Goal: Task Accomplishment & Management: Complete application form

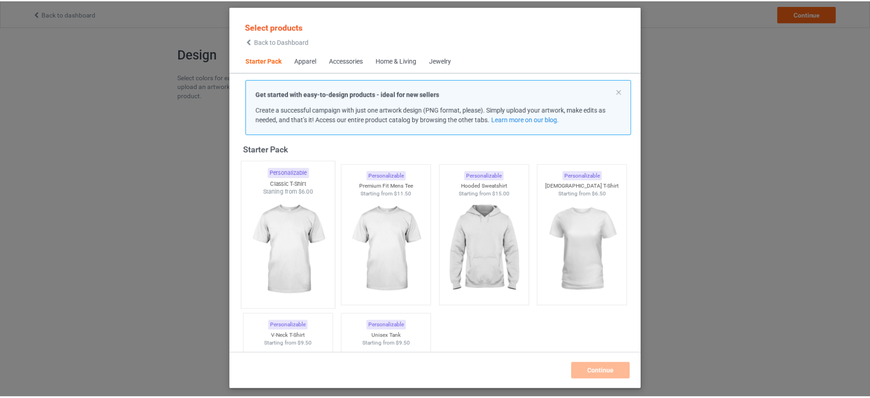
scroll to position [14, 0]
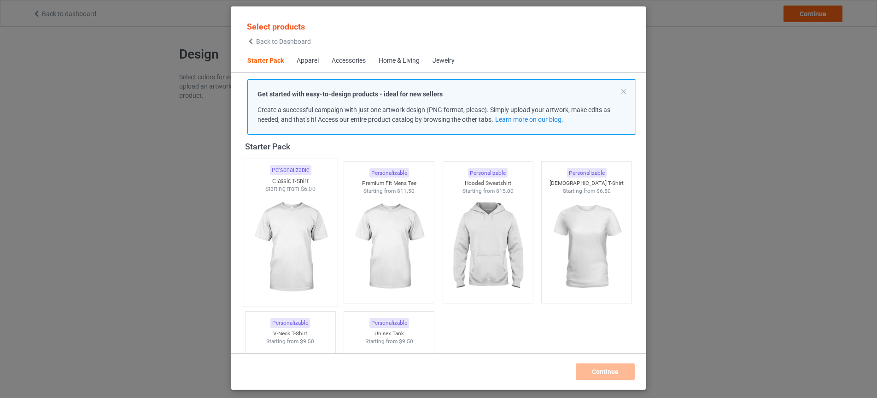
click at [298, 223] on img at bounding box center [290, 247] width 87 height 108
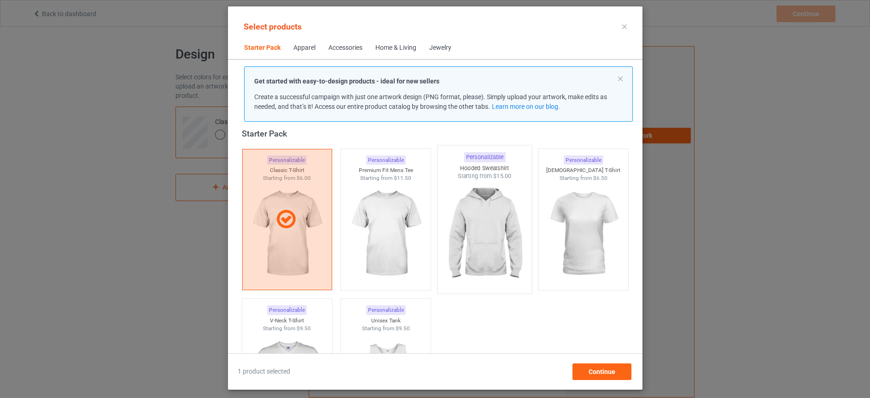
click at [481, 233] on img at bounding box center [484, 234] width 87 height 108
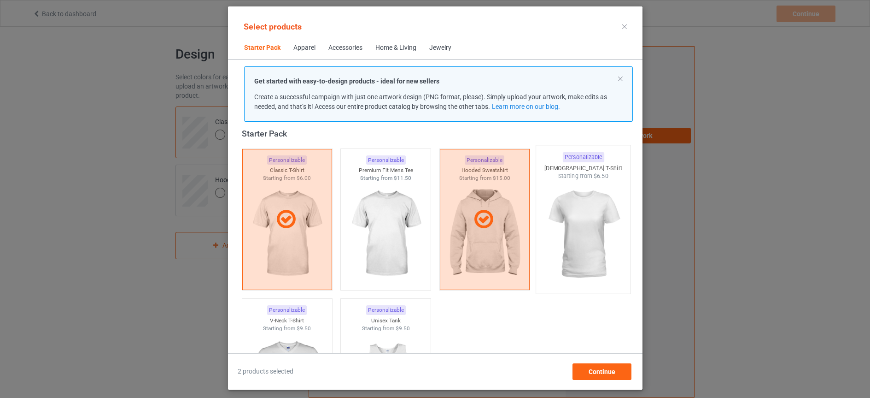
click at [568, 235] on img at bounding box center [583, 234] width 87 height 108
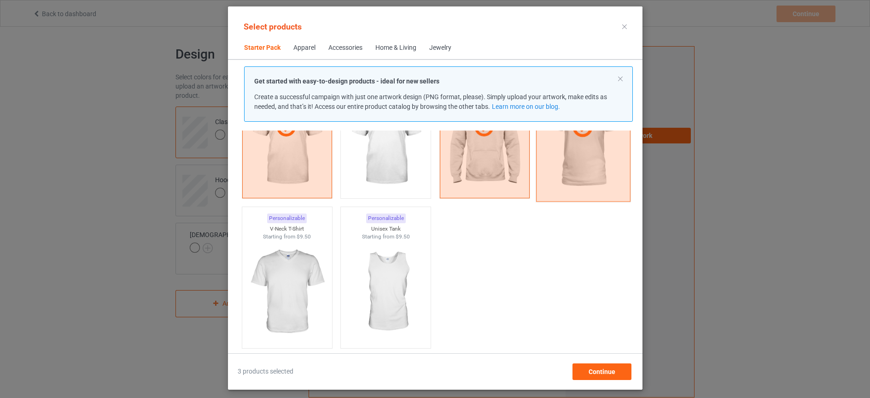
scroll to position [121, 0]
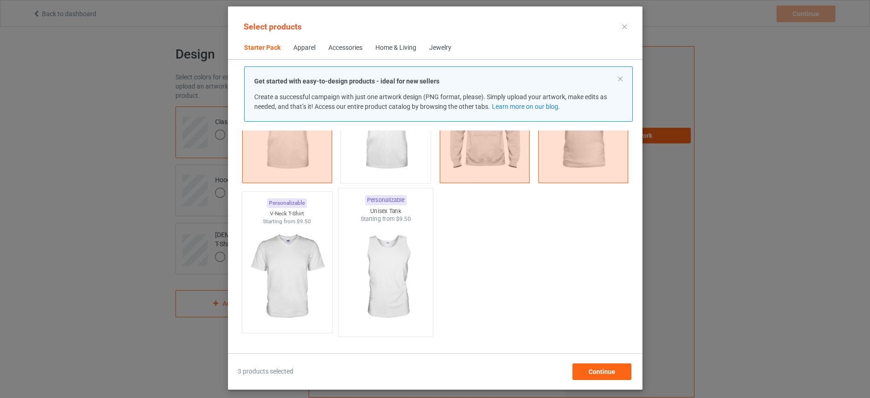
click at [397, 282] on img at bounding box center [385, 277] width 87 height 108
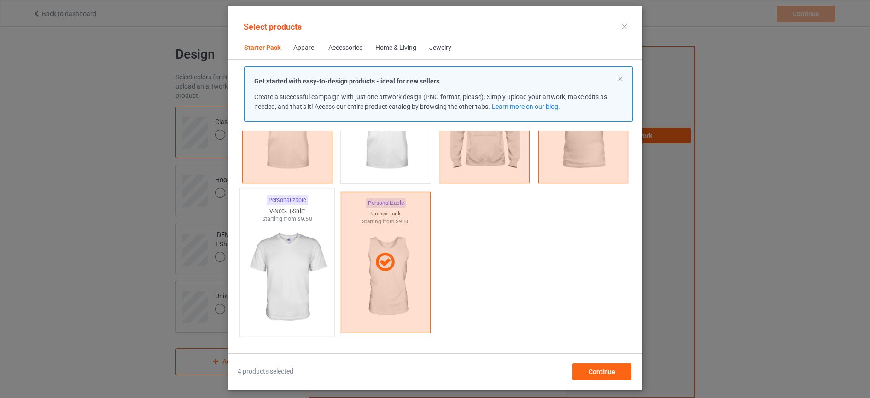
click at [300, 281] on img at bounding box center [287, 277] width 87 height 108
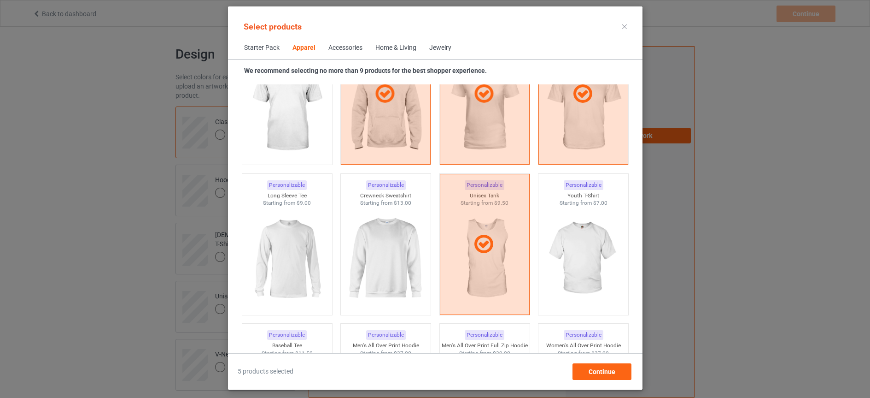
scroll to position [577, 0]
click at [584, 258] on img at bounding box center [583, 257] width 87 height 108
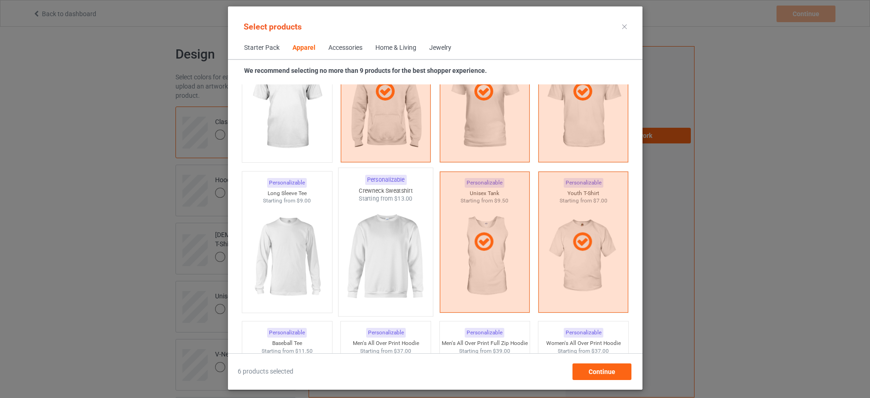
click at [391, 268] on img at bounding box center [385, 257] width 87 height 108
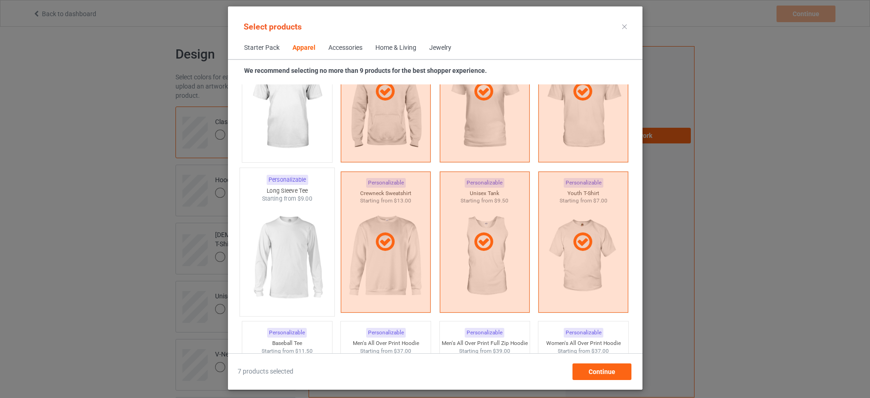
click at [314, 268] on img at bounding box center [287, 257] width 87 height 108
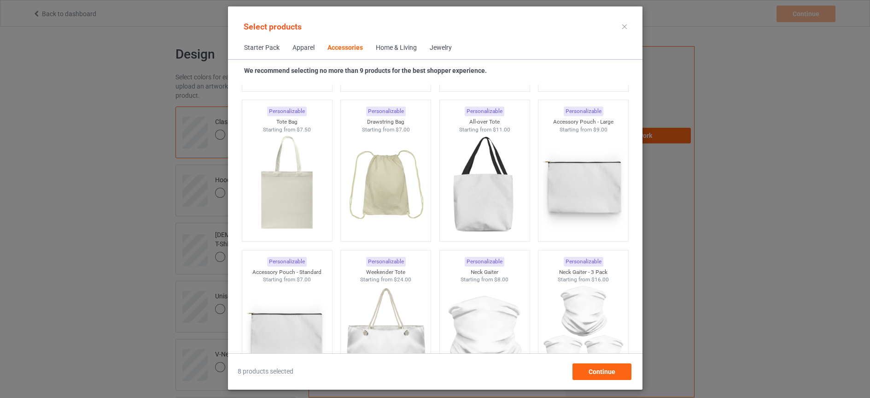
scroll to position [2778, 0]
click at [599, 373] on span "Continue" at bounding box center [601, 371] width 27 height 7
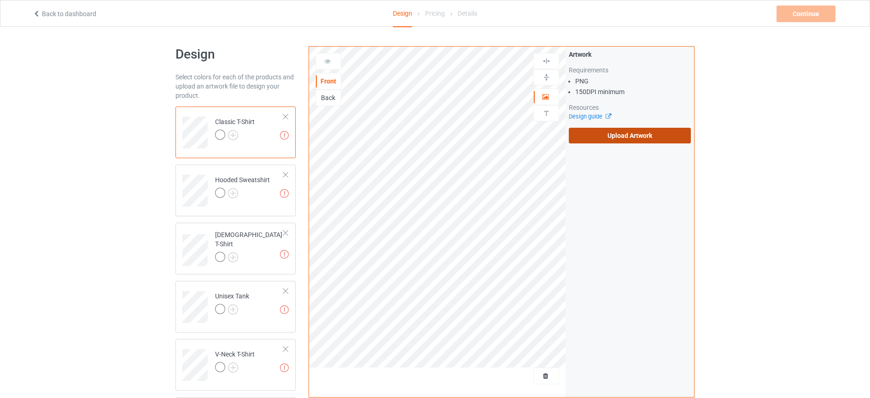
click at [627, 139] on label "Upload Artwork" at bounding box center [630, 136] width 122 height 16
click at [0, 0] on input "Upload Artwork" at bounding box center [0, 0] width 0 height 0
click at [637, 132] on label "Upload Artwork" at bounding box center [630, 136] width 122 height 16
click at [0, 0] on input "Upload Artwork" at bounding box center [0, 0] width 0 height 0
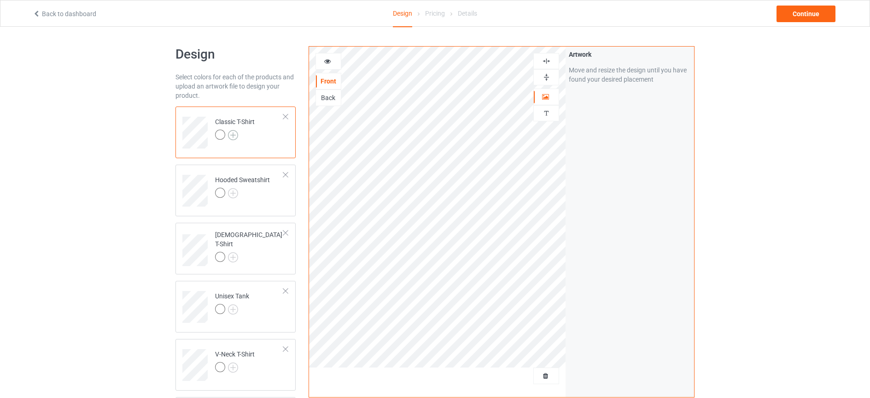
click at [235, 134] on img at bounding box center [233, 135] width 10 height 10
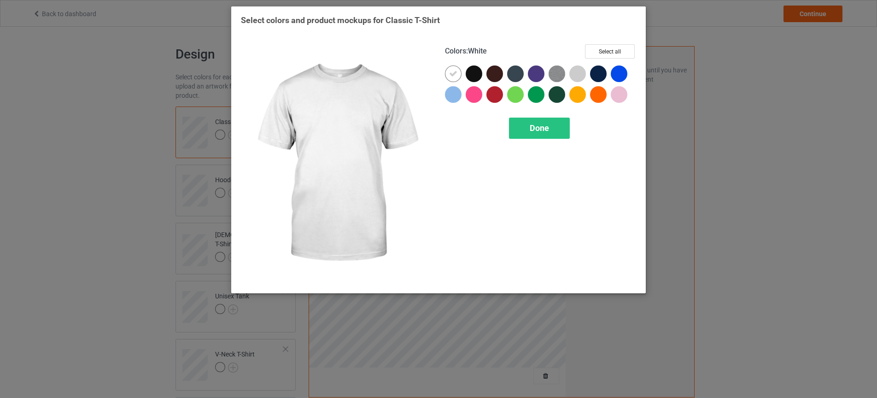
click at [454, 73] on icon at bounding box center [453, 74] width 8 height 8
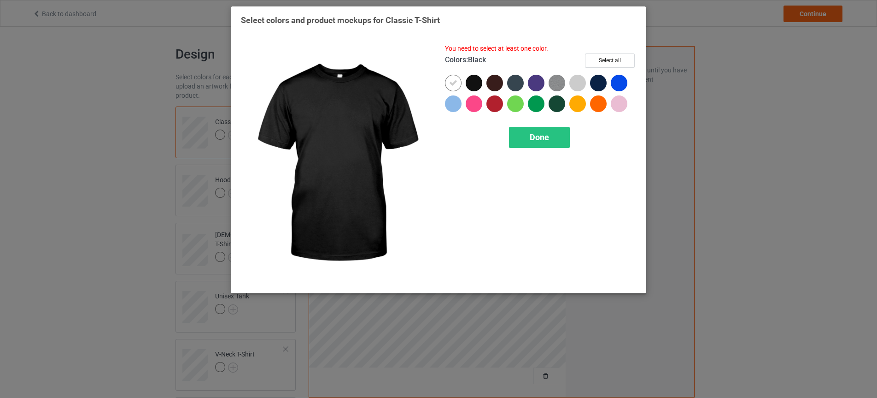
click at [475, 81] on div at bounding box center [474, 83] width 17 height 17
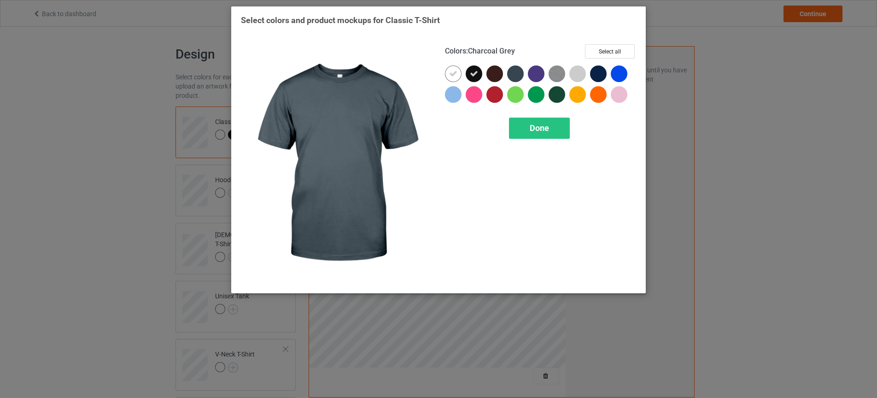
click at [515, 75] on div at bounding box center [515, 73] width 17 height 17
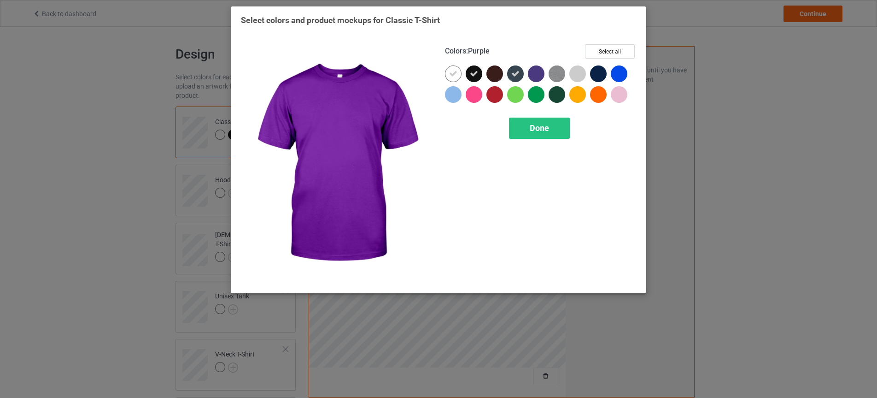
click at [535, 73] on div at bounding box center [536, 73] width 17 height 17
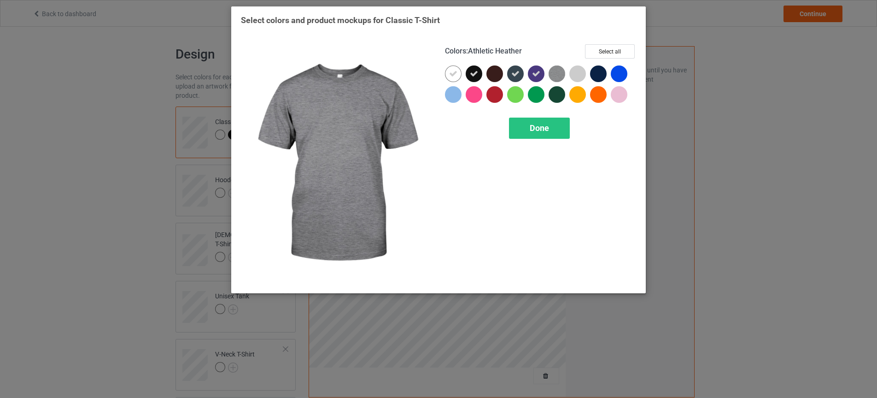
click at [561, 73] on img at bounding box center [557, 73] width 17 height 17
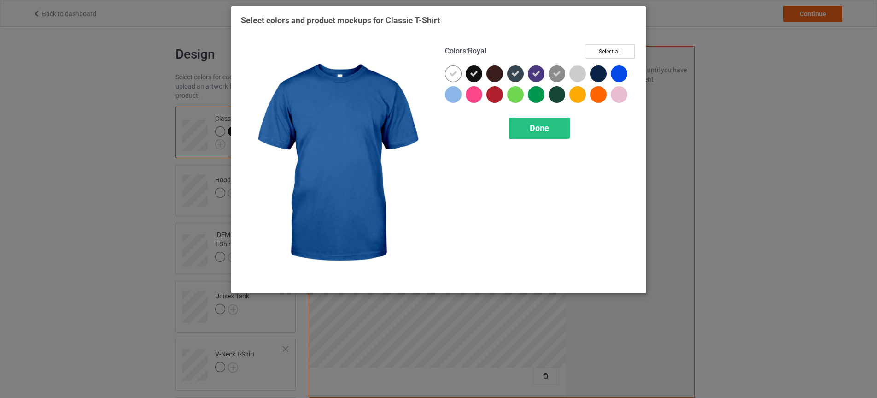
click at [621, 70] on div at bounding box center [619, 73] width 17 height 17
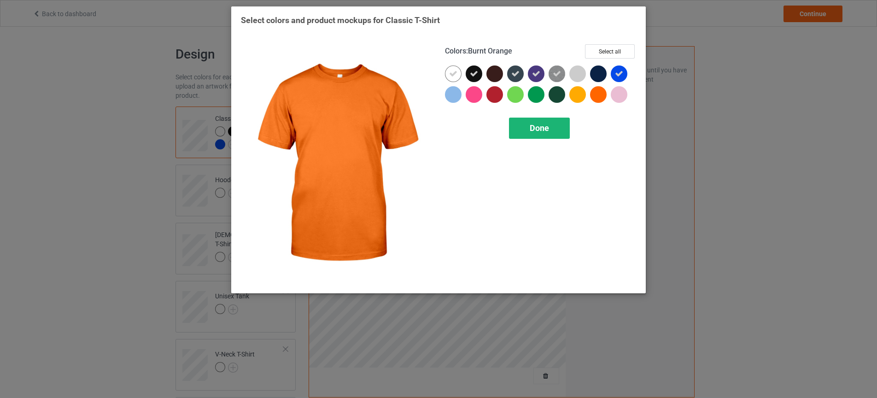
click at [545, 122] on div "Done" at bounding box center [539, 127] width 61 height 21
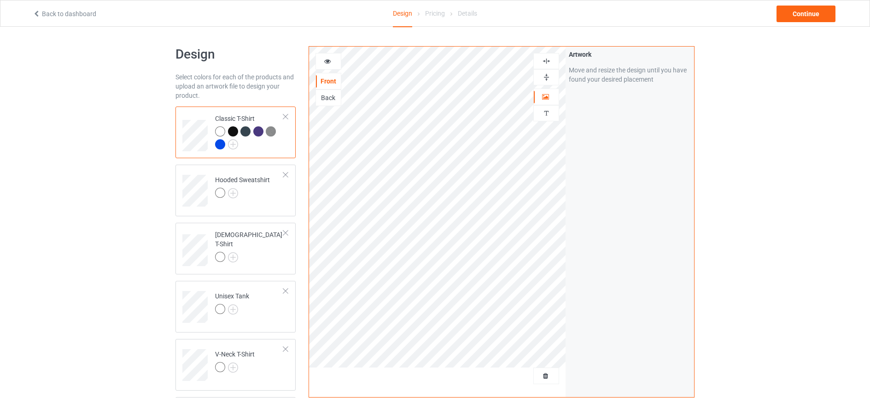
click at [221, 133] on div at bounding box center [220, 131] width 10 height 10
click at [233, 144] on img at bounding box center [233, 144] width 10 height 10
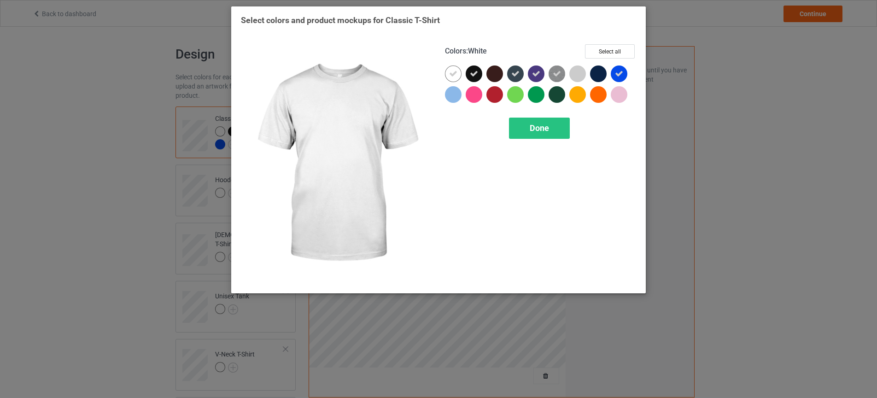
click at [454, 70] on icon at bounding box center [453, 74] width 8 height 8
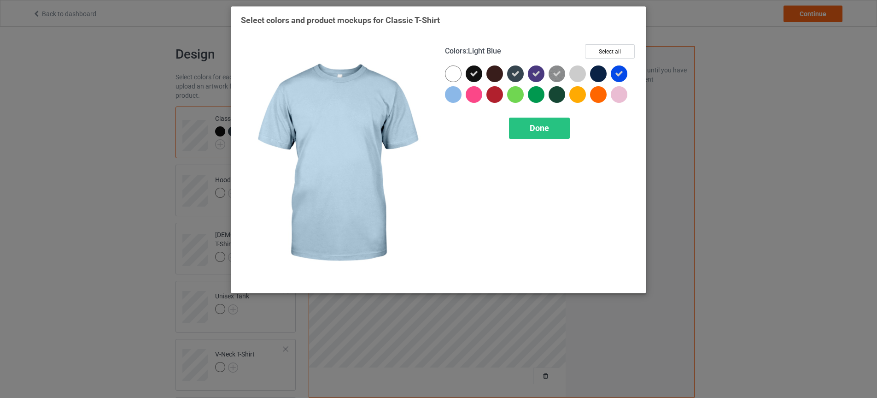
click at [458, 95] on div at bounding box center [453, 94] width 17 height 17
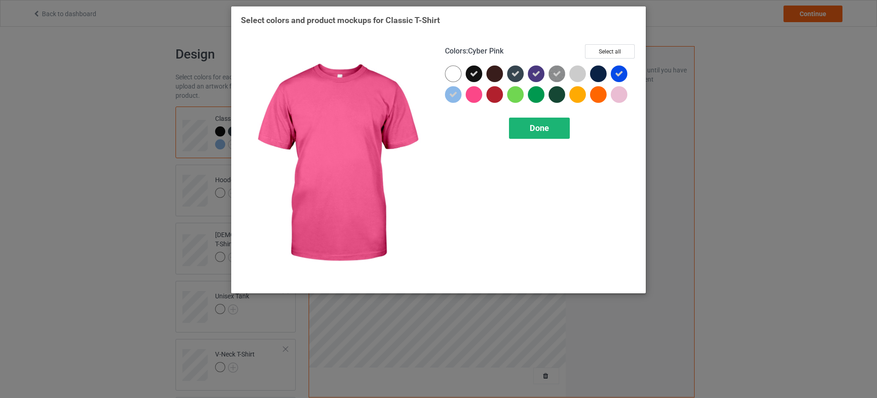
click at [552, 130] on div "Done" at bounding box center [539, 127] width 61 height 21
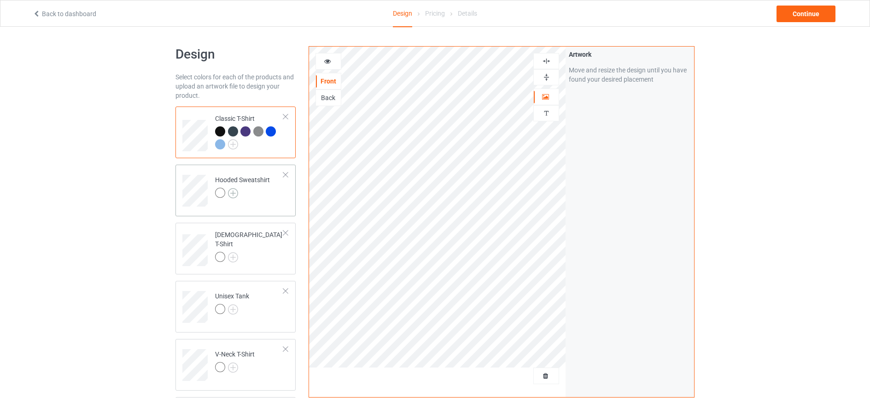
click at [232, 190] on img at bounding box center [233, 193] width 10 height 10
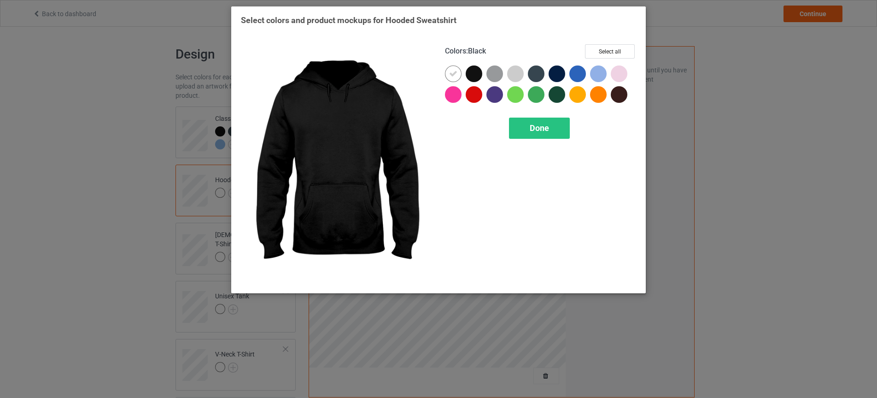
click at [471, 73] on div at bounding box center [474, 73] width 17 height 17
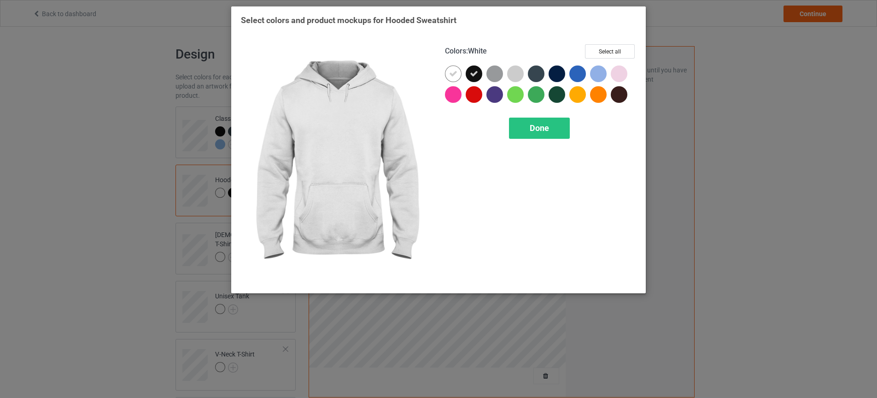
click at [453, 70] on icon at bounding box center [453, 74] width 8 height 8
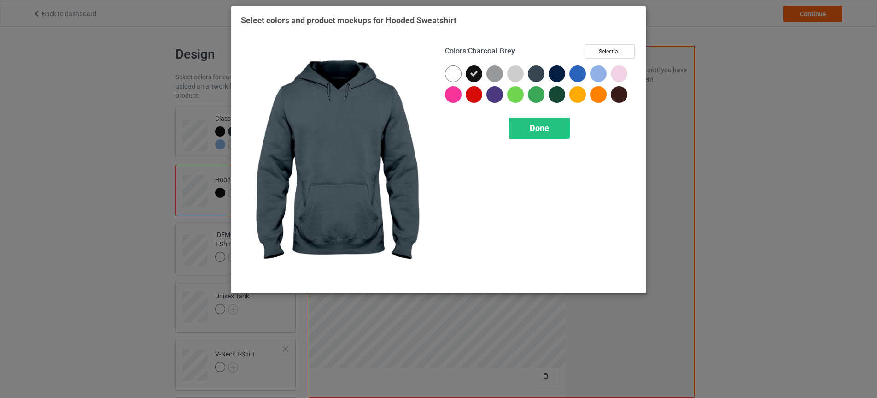
click at [534, 73] on div at bounding box center [536, 73] width 17 height 17
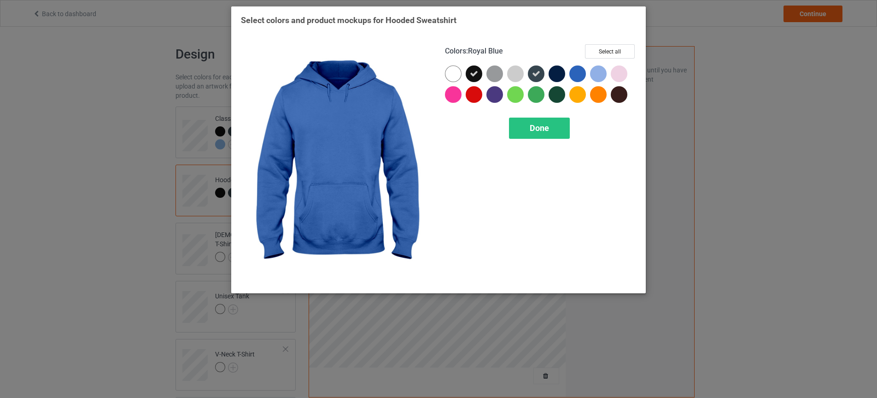
click at [573, 73] on div at bounding box center [577, 73] width 17 height 17
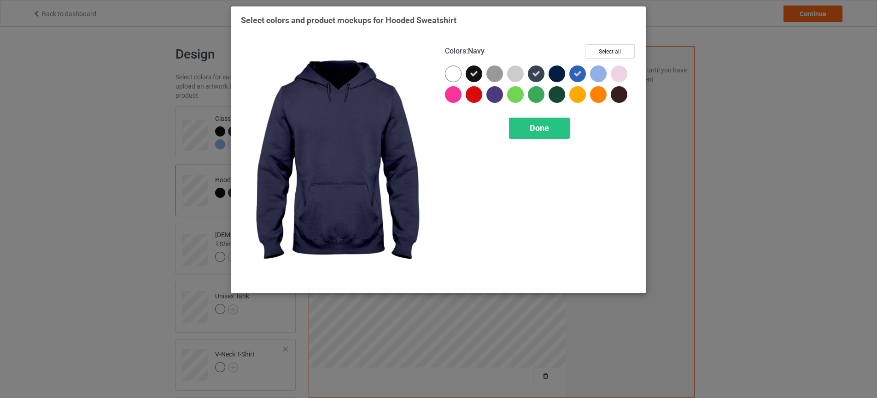
click at [552, 72] on div at bounding box center [557, 73] width 17 height 17
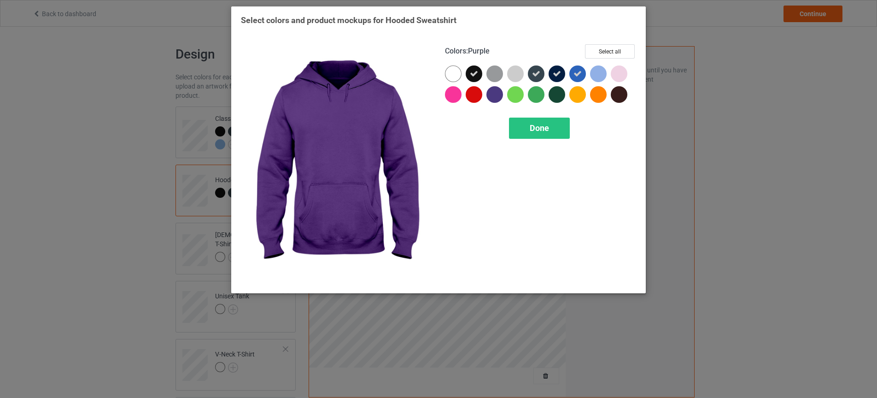
click at [500, 93] on div at bounding box center [495, 94] width 17 height 17
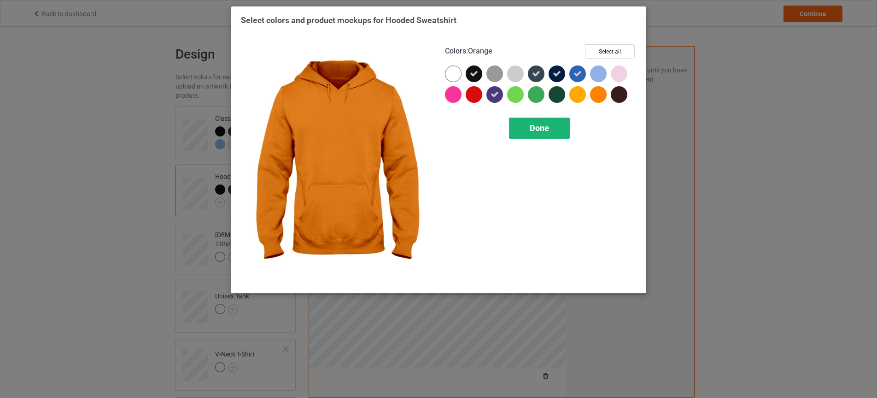
click at [557, 120] on div "Done" at bounding box center [539, 127] width 61 height 21
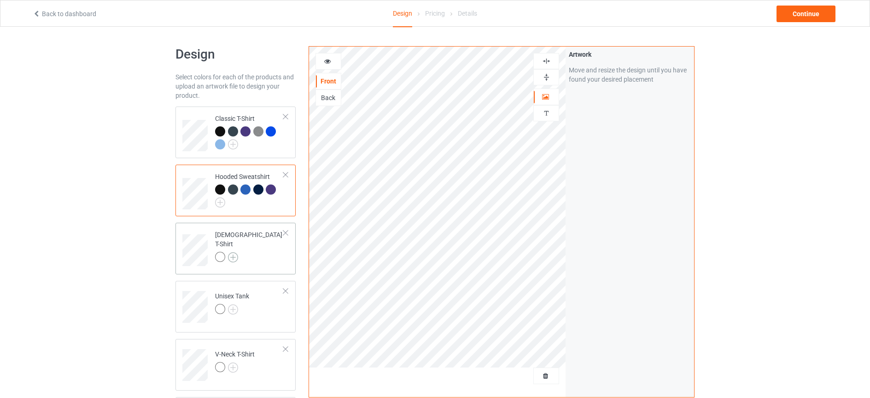
click at [235, 252] on img at bounding box center [233, 257] width 10 height 10
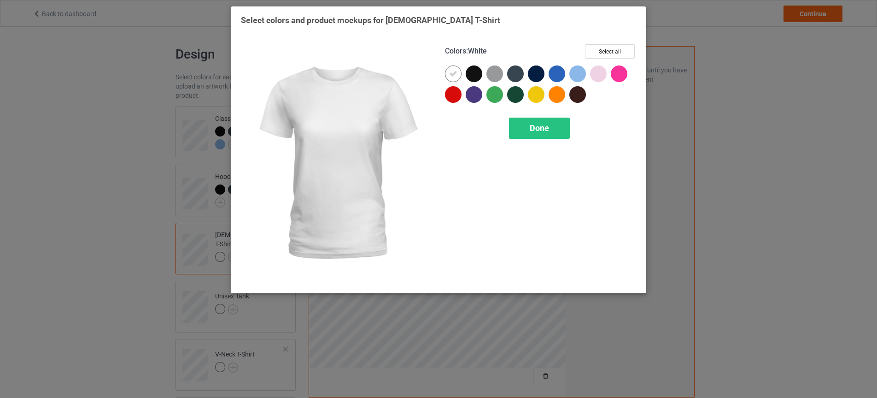
click at [451, 76] on icon at bounding box center [453, 74] width 8 height 8
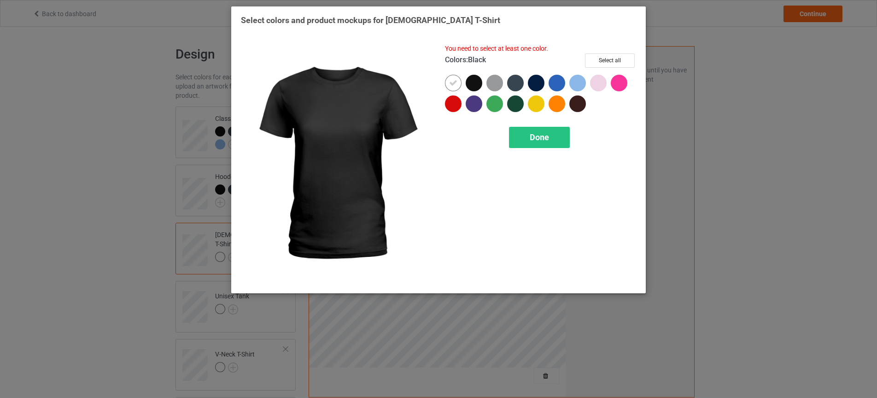
click at [473, 80] on div at bounding box center [474, 83] width 17 height 17
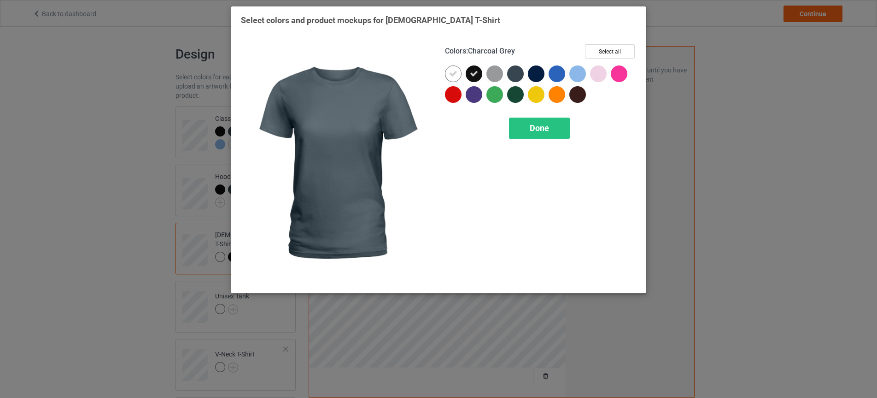
click at [516, 74] on div at bounding box center [515, 73] width 17 height 17
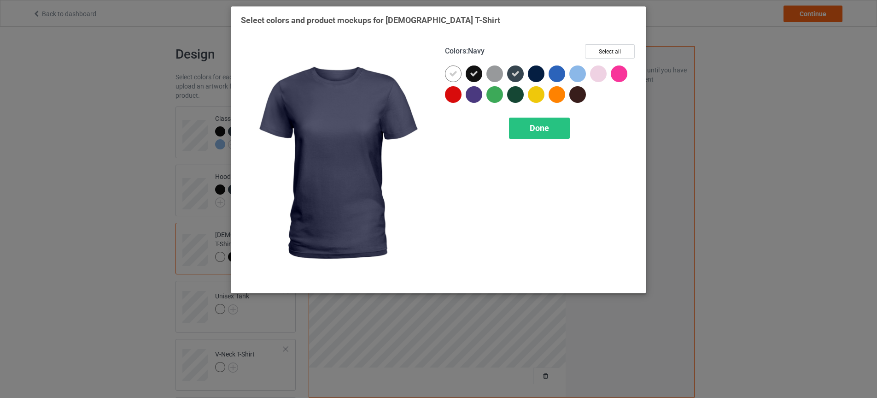
click at [533, 76] on div at bounding box center [536, 73] width 17 height 17
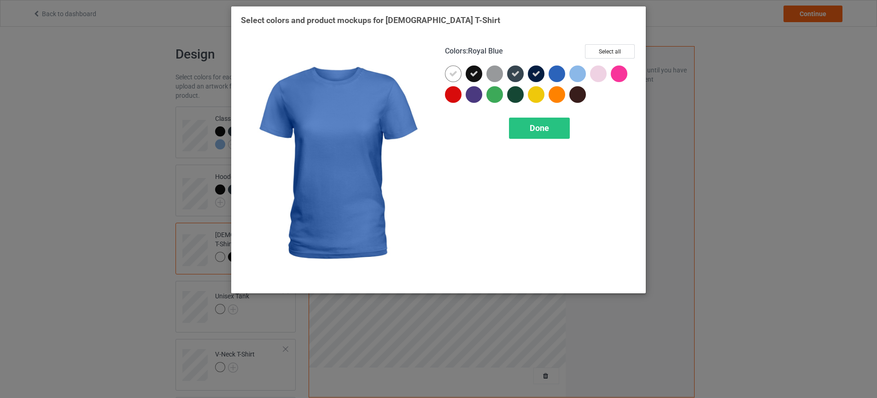
click at [555, 76] on div at bounding box center [557, 73] width 17 height 17
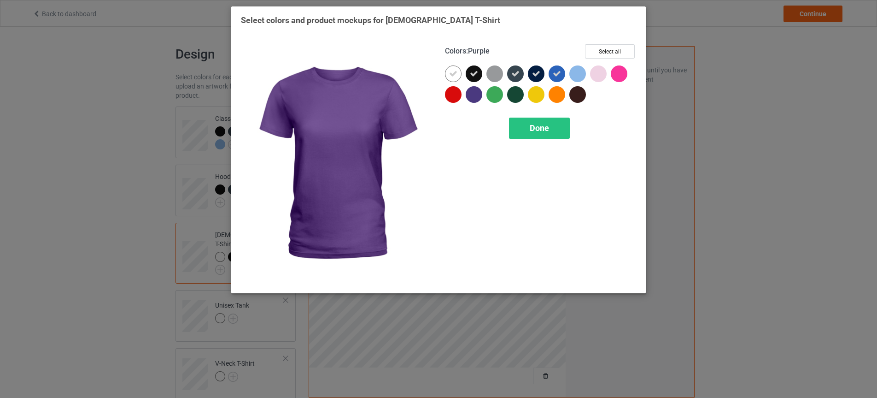
click at [477, 97] on div at bounding box center [474, 94] width 17 height 17
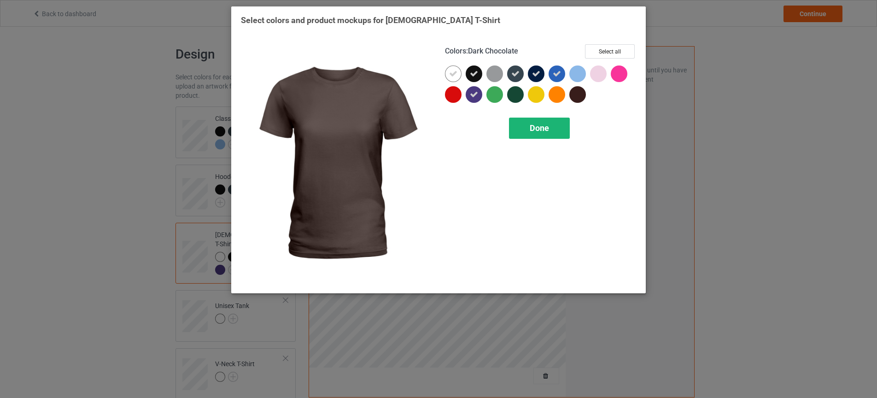
click at [557, 122] on div "Done" at bounding box center [539, 127] width 61 height 21
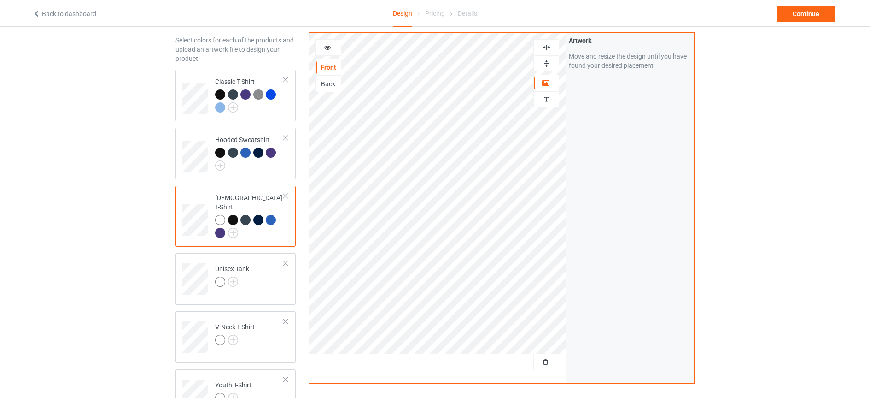
scroll to position [37, 0]
click at [234, 276] on img at bounding box center [233, 281] width 10 height 10
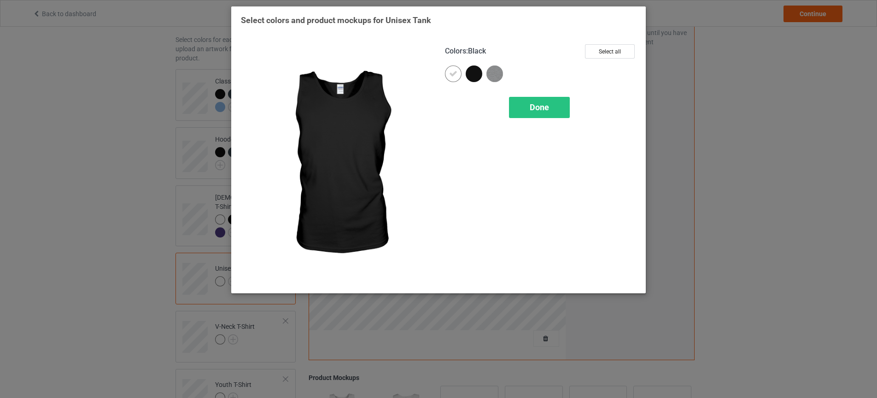
click at [473, 74] on div at bounding box center [474, 73] width 17 height 17
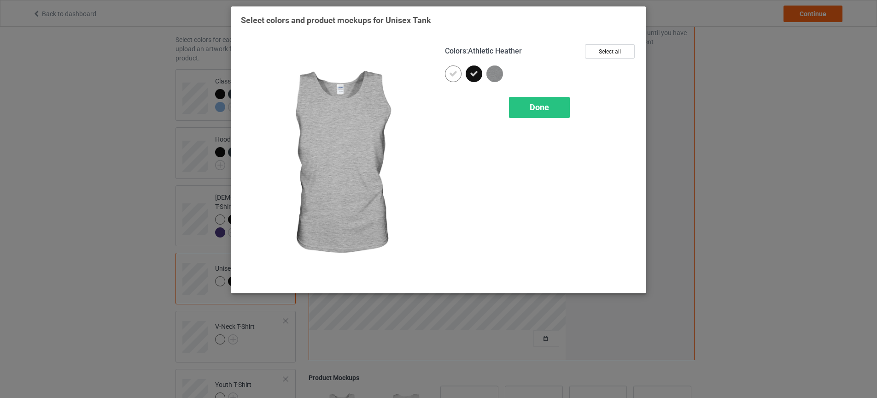
click at [491, 76] on img at bounding box center [495, 73] width 17 height 17
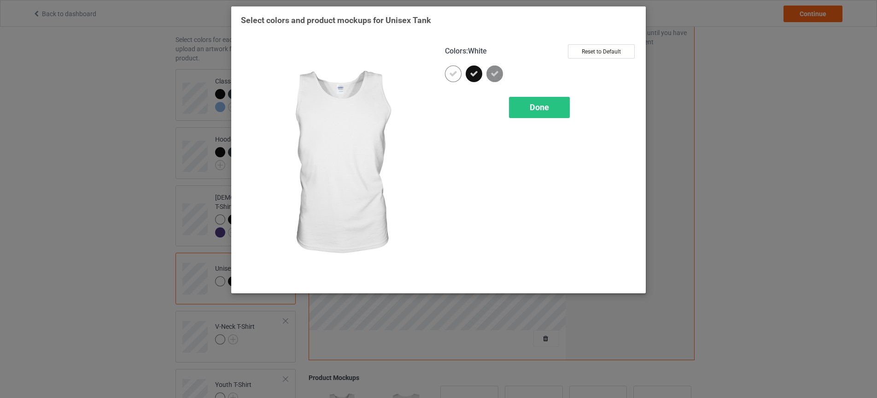
click at [450, 74] on icon at bounding box center [453, 74] width 8 height 8
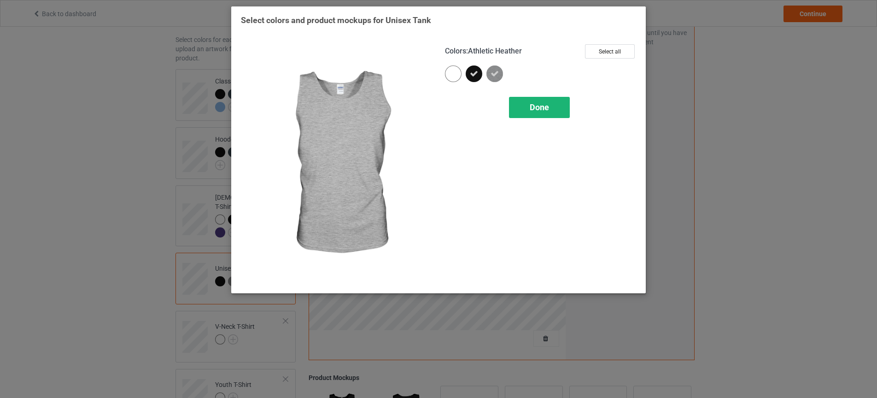
click at [537, 110] on span "Done" at bounding box center [539, 107] width 19 height 10
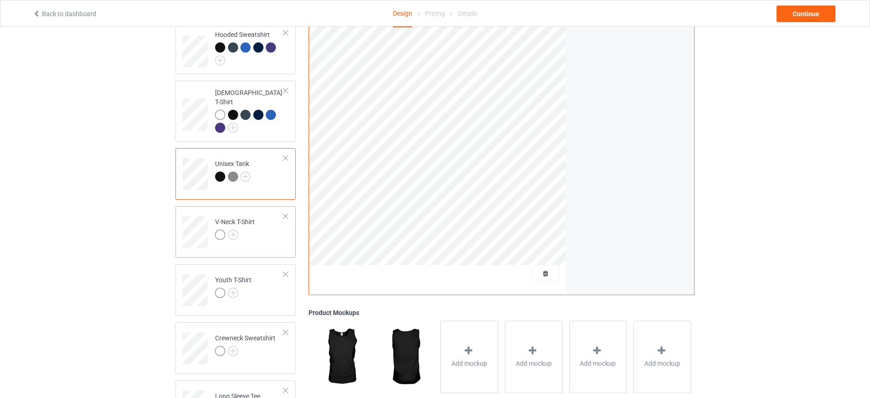
scroll to position [147, 0]
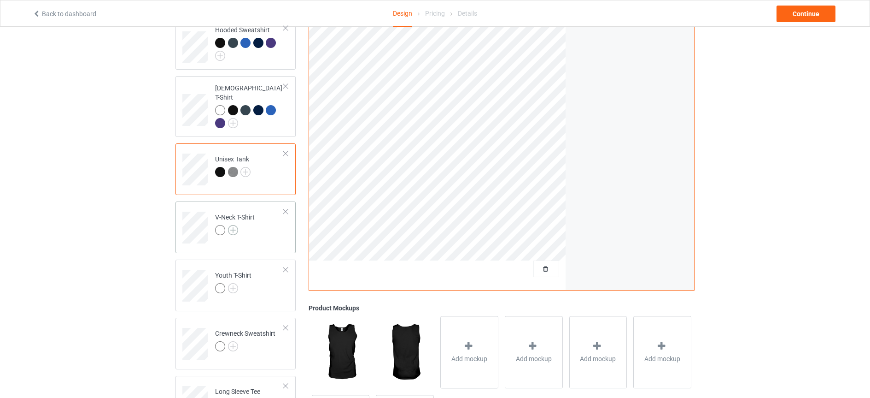
click at [235, 225] on img at bounding box center [233, 230] width 10 height 10
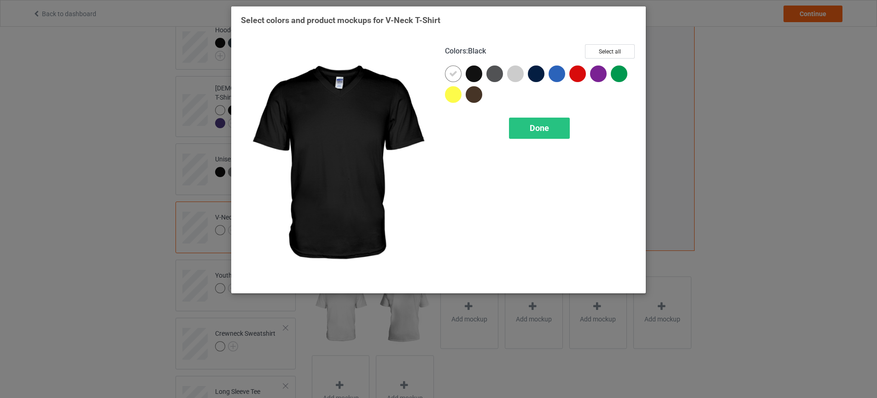
click at [477, 74] on div at bounding box center [474, 73] width 17 height 17
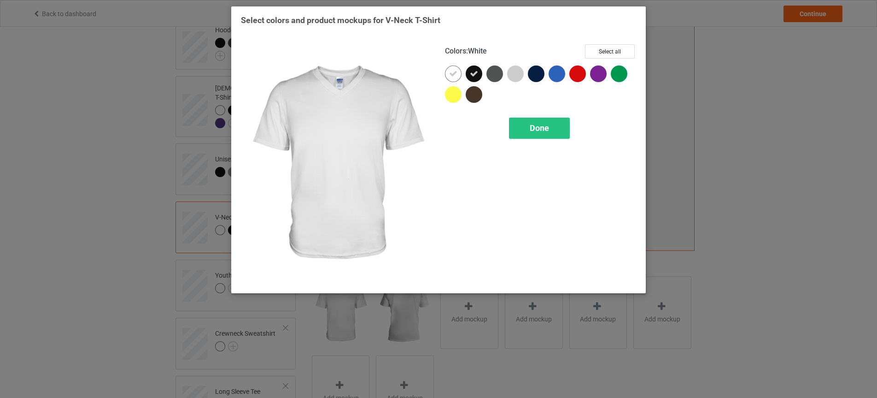
click at [455, 70] on icon at bounding box center [453, 74] width 8 height 8
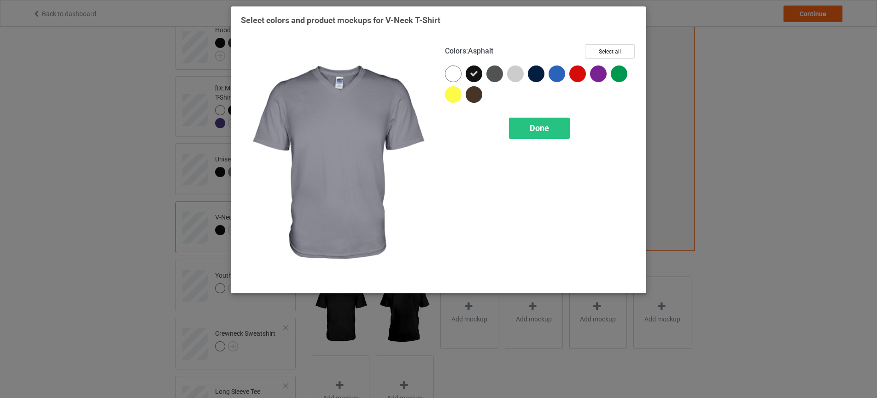
click at [497, 75] on div at bounding box center [495, 73] width 17 height 17
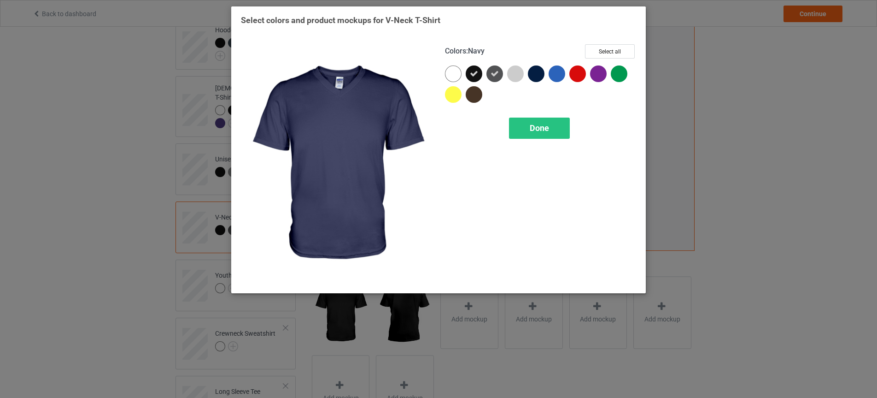
click at [534, 75] on div at bounding box center [536, 73] width 17 height 17
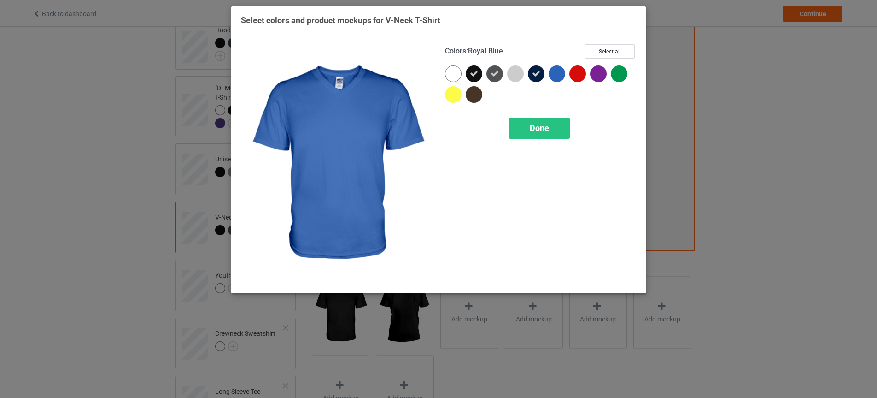
click at [557, 73] on div at bounding box center [557, 73] width 17 height 17
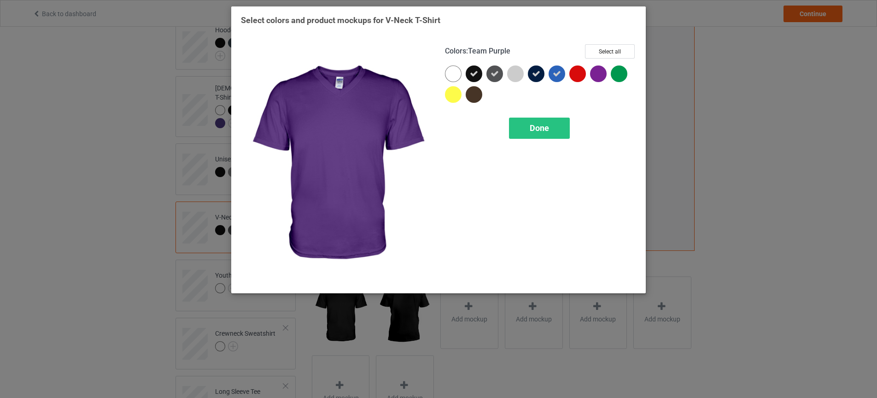
click at [597, 76] on div at bounding box center [598, 73] width 17 height 17
click at [541, 132] on span "Done" at bounding box center [539, 128] width 19 height 10
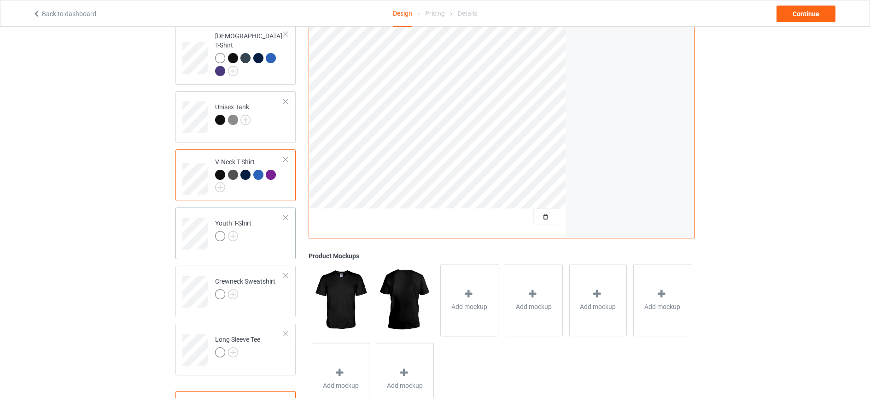
scroll to position [206, 0]
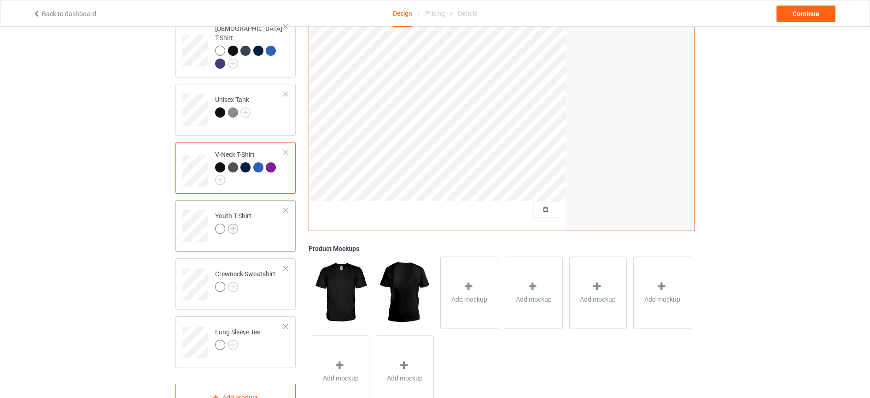
click at [234, 223] on img at bounding box center [233, 228] width 10 height 10
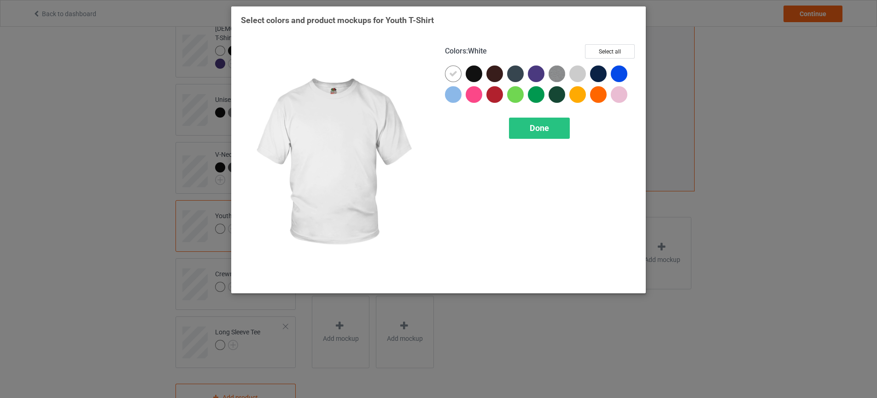
click at [451, 77] on icon at bounding box center [453, 74] width 8 height 8
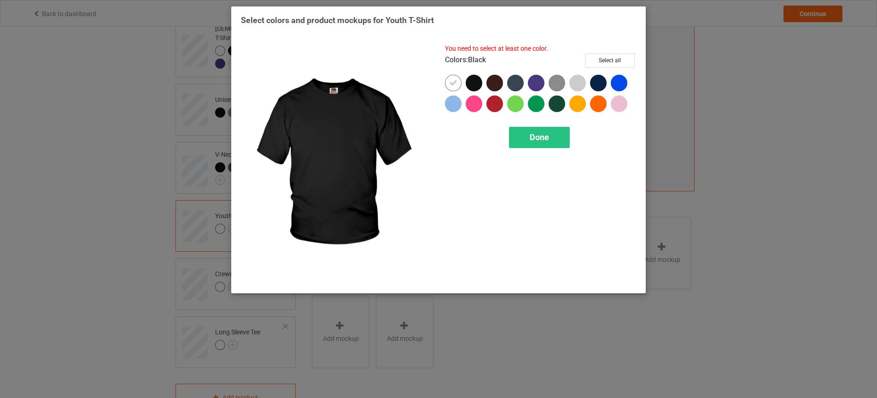
click at [473, 81] on div at bounding box center [474, 83] width 17 height 17
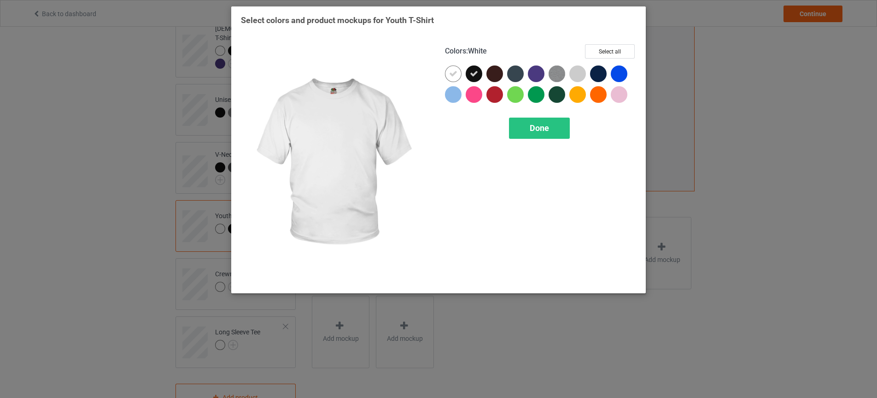
click at [452, 73] on icon at bounding box center [453, 74] width 8 height 8
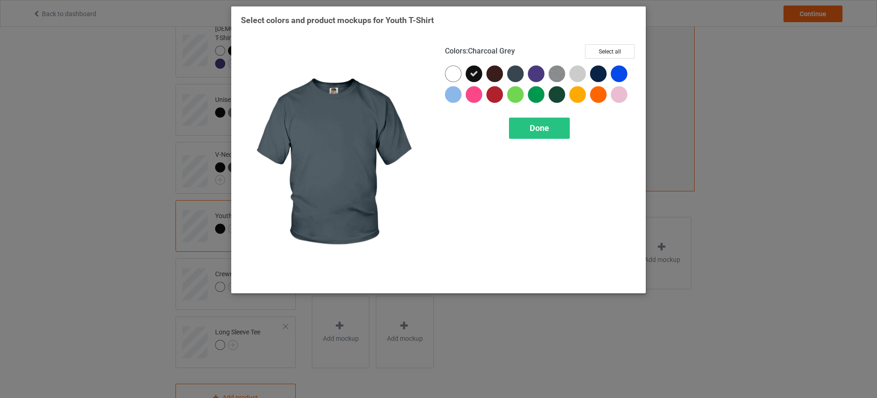
click at [515, 70] on div at bounding box center [515, 73] width 17 height 17
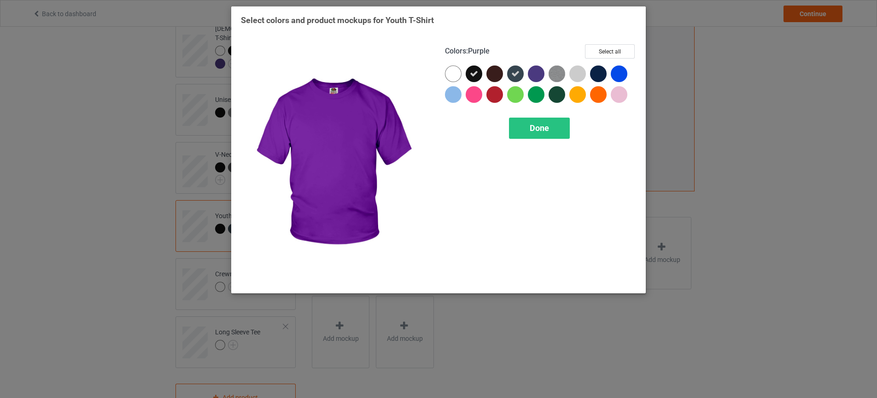
click at [537, 71] on div at bounding box center [536, 73] width 17 height 17
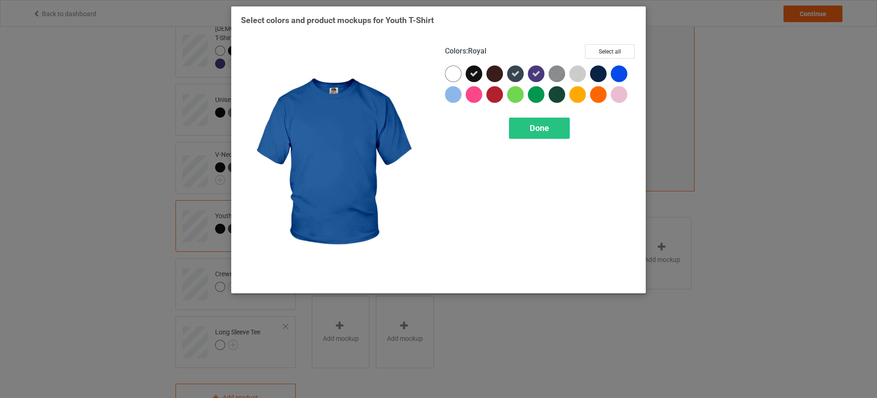
click at [618, 71] on div at bounding box center [619, 73] width 17 height 17
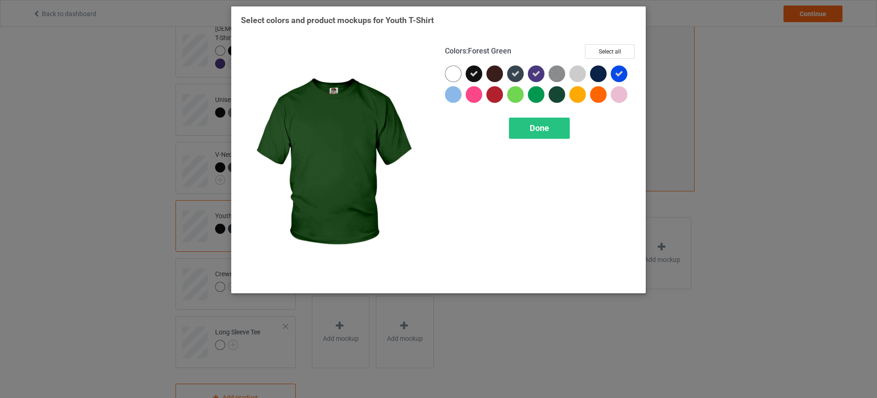
click at [554, 94] on div at bounding box center [557, 94] width 17 height 17
click at [546, 128] on span "Done" at bounding box center [539, 128] width 19 height 10
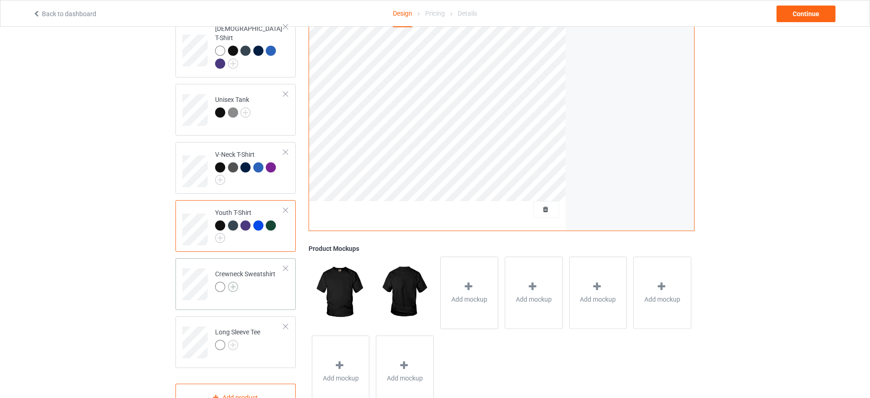
click at [237, 282] on img at bounding box center [233, 287] width 10 height 10
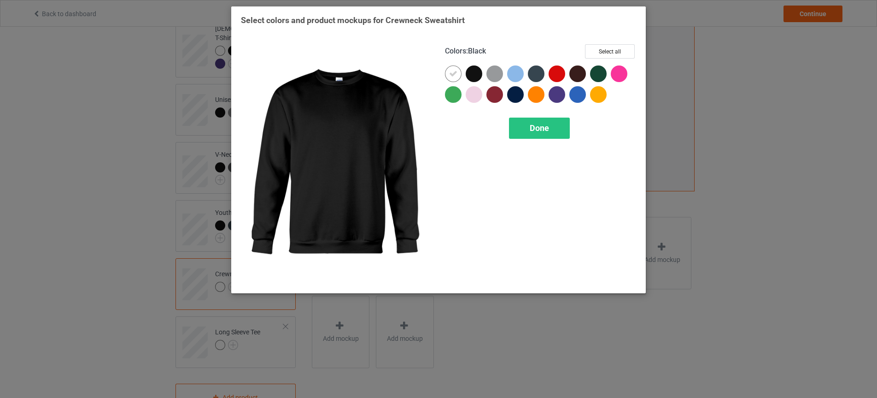
click at [477, 74] on div at bounding box center [474, 73] width 17 height 17
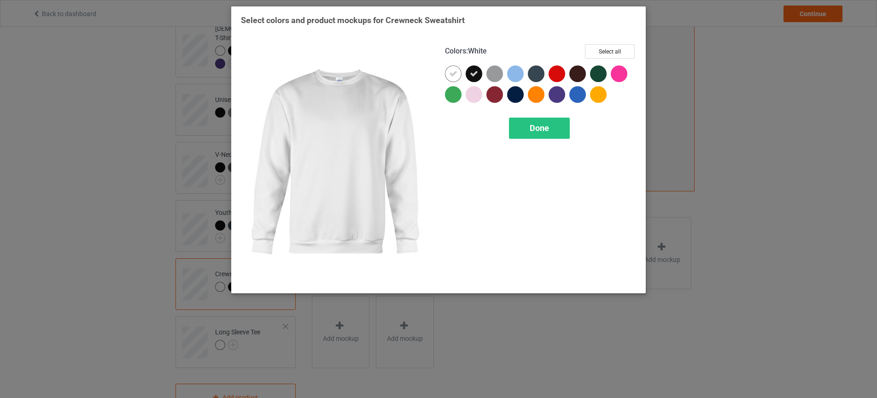
click at [456, 72] on icon at bounding box center [453, 74] width 8 height 8
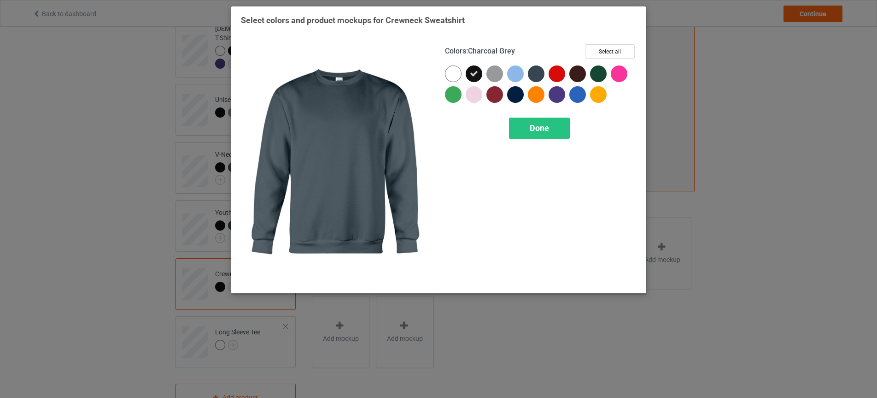
click at [536, 75] on div at bounding box center [536, 73] width 17 height 17
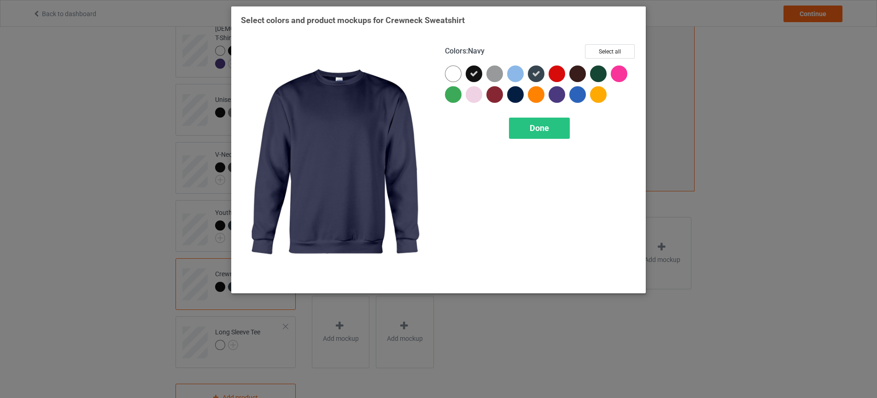
click at [516, 89] on div at bounding box center [515, 94] width 17 height 17
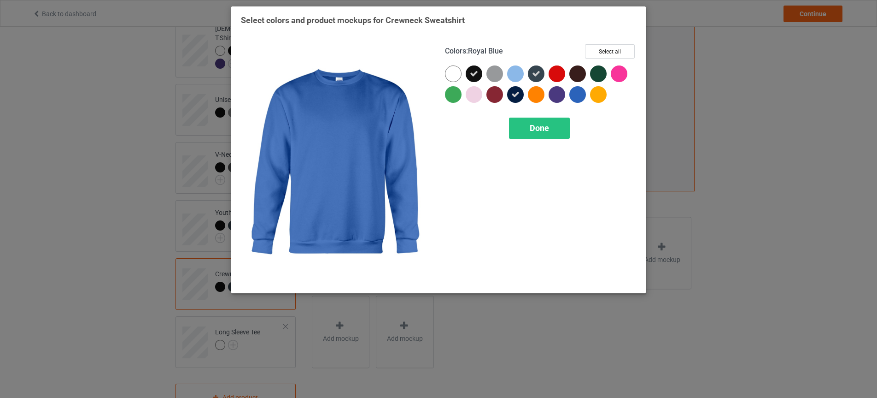
click at [579, 90] on div at bounding box center [577, 94] width 17 height 17
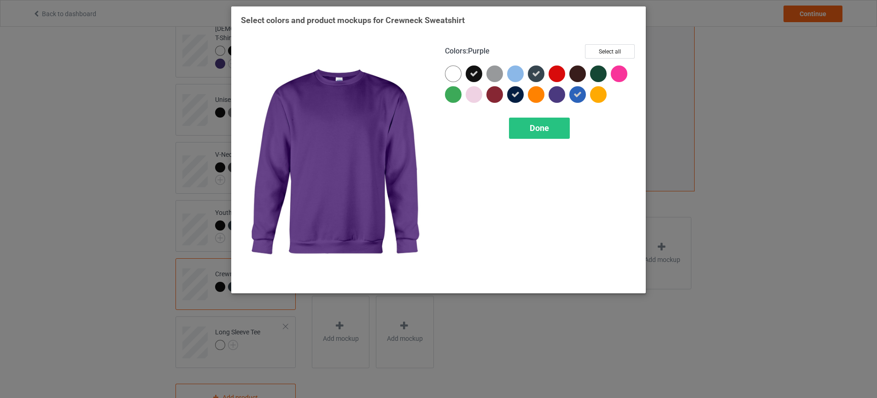
click at [558, 90] on div at bounding box center [557, 94] width 17 height 17
click at [548, 123] on span "Done" at bounding box center [539, 128] width 19 height 10
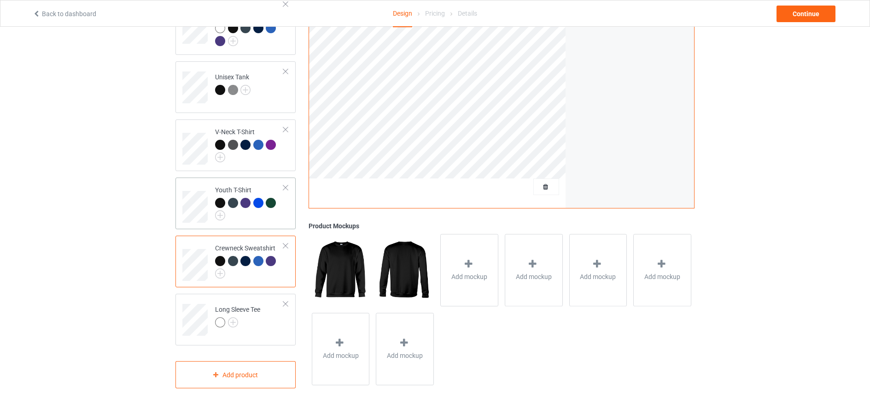
scroll to position [229, 0]
click at [234, 317] on img at bounding box center [233, 322] width 10 height 10
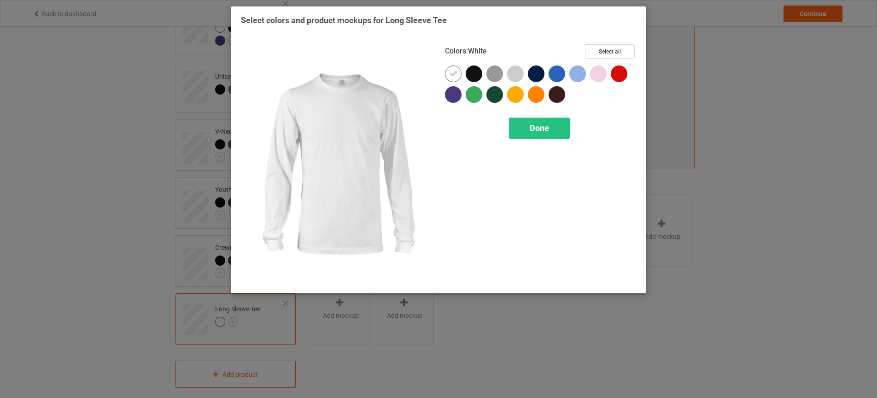
click at [456, 71] on icon at bounding box center [453, 74] width 8 height 8
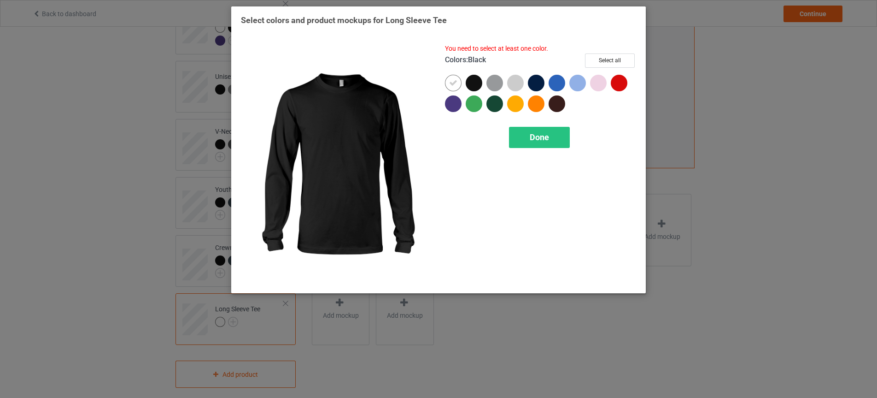
click at [470, 81] on div at bounding box center [474, 83] width 17 height 17
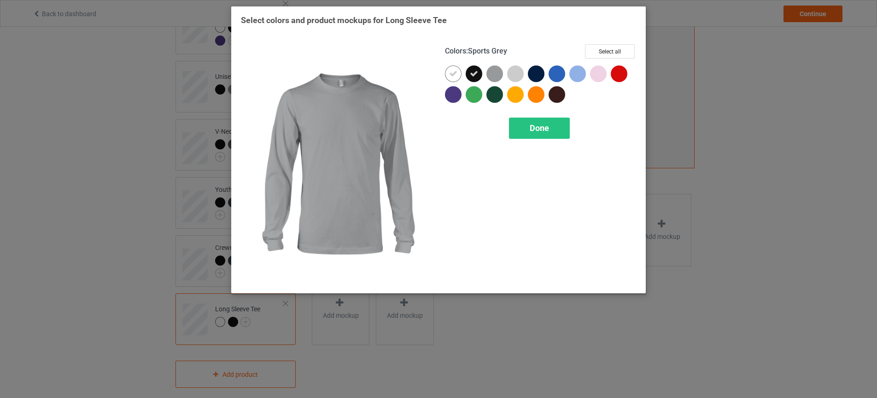
click at [495, 75] on div at bounding box center [495, 73] width 17 height 17
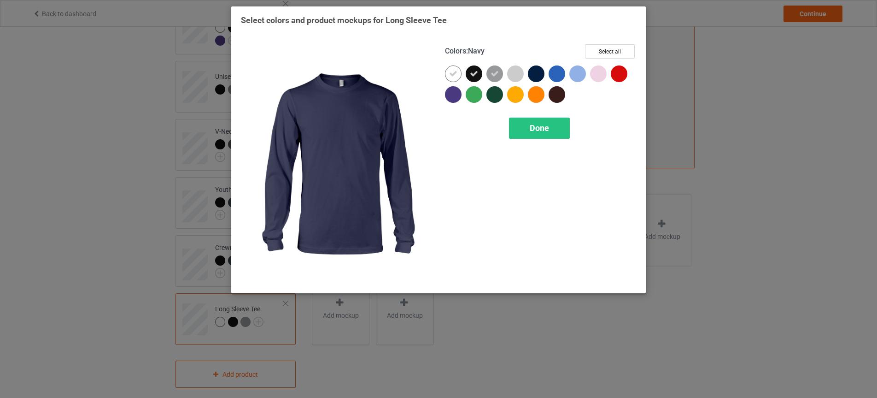
click at [537, 70] on div at bounding box center [536, 73] width 17 height 17
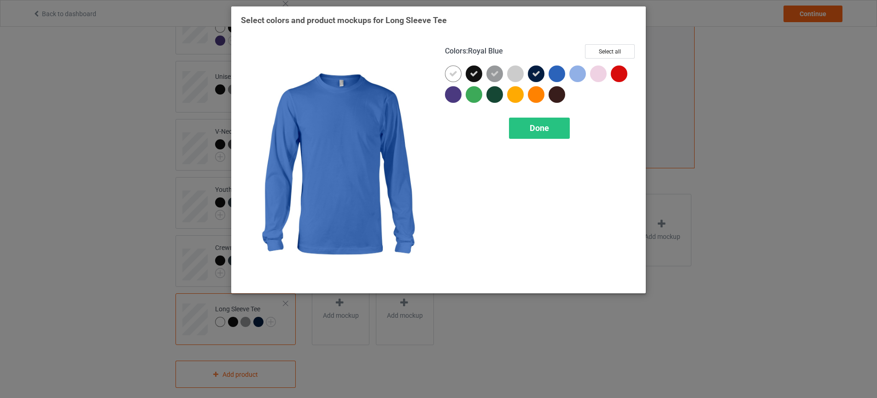
click at [556, 72] on div at bounding box center [557, 73] width 17 height 17
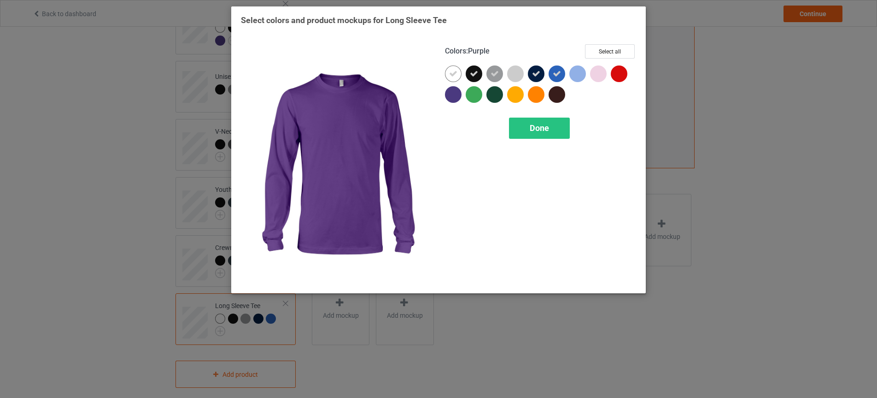
click at [450, 96] on div at bounding box center [453, 94] width 17 height 17
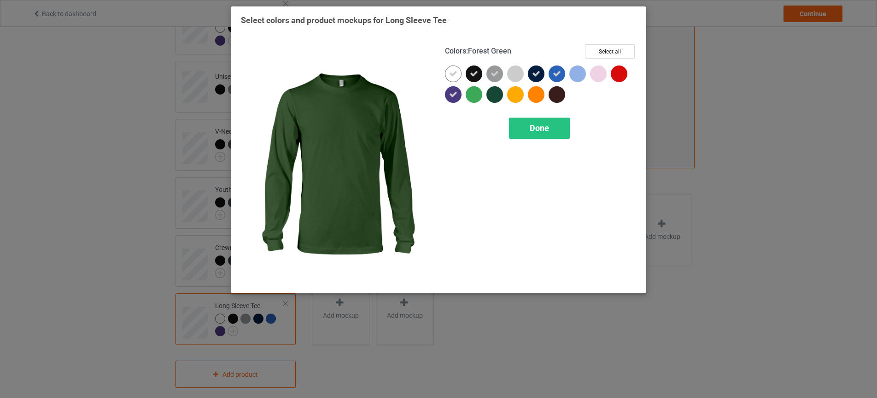
click at [500, 92] on div at bounding box center [495, 94] width 17 height 17
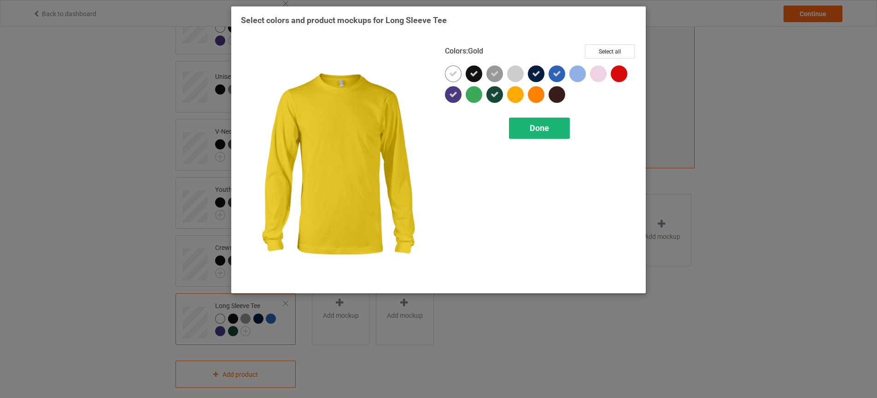
click at [535, 123] on div "Done" at bounding box center [539, 127] width 61 height 21
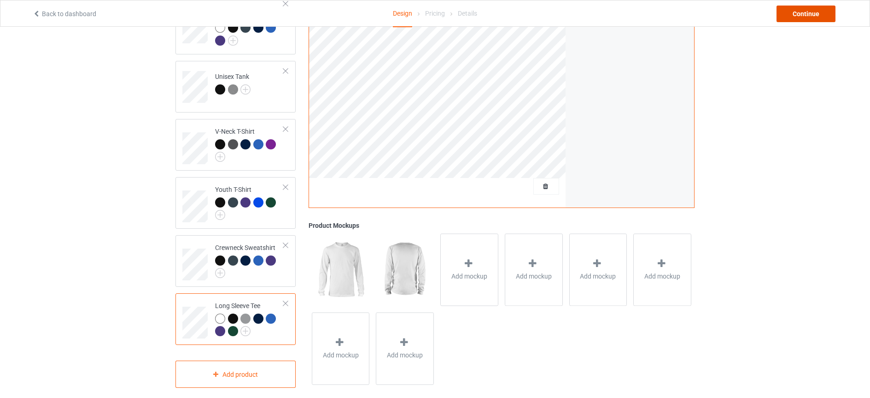
click at [799, 14] on div "Continue" at bounding box center [806, 14] width 59 height 17
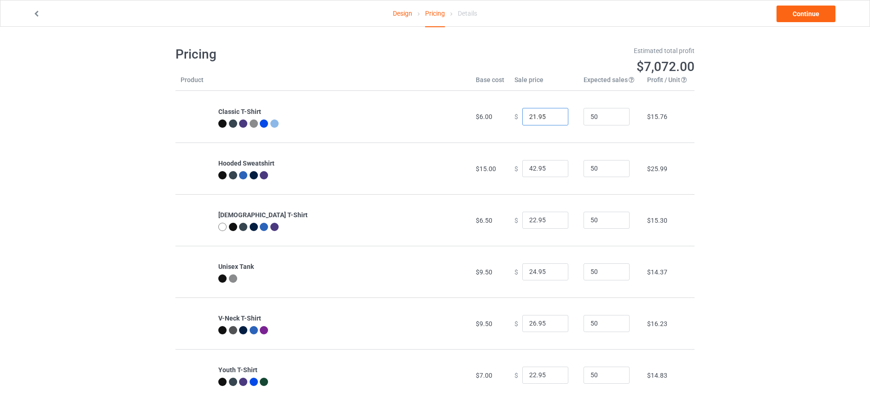
click at [553, 118] on input "21.95" at bounding box center [545, 117] width 46 height 18
click at [553, 118] on input "20.95" at bounding box center [545, 117] width 46 height 18
type input "19.95"
click at [553, 118] on input "19.95" at bounding box center [545, 117] width 46 height 18
click at [553, 170] on input "41.95" at bounding box center [545, 169] width 46 height 18
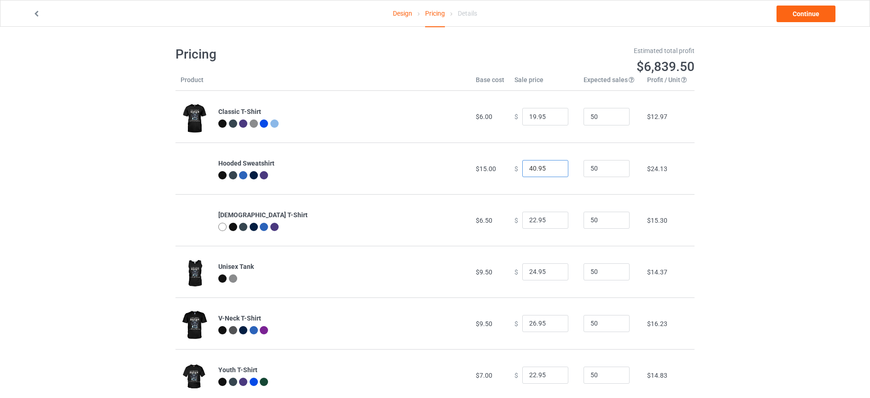
click at [553, 170] on input "40.95" at bounding box center [545, 169] width 46 height 18
type input "39.95"
click at [553, 170] on input "39.95" at bounding box center [545, 169] width 46 height 18
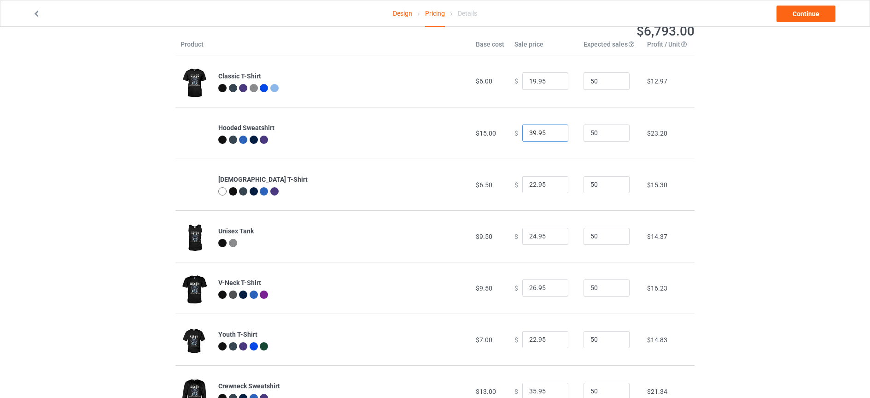
scroll to position [38, 0]
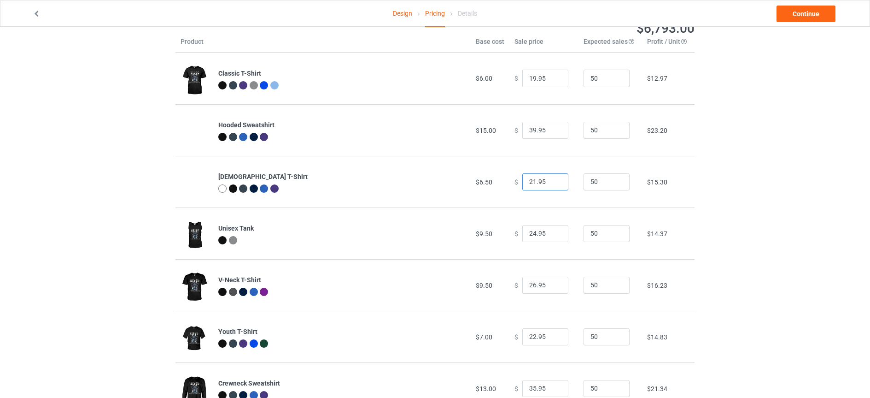
click at [553, 184] on input "21.95" at bounding box center [545, 182] width 46 height 18
click at [553, 184] on input "20.95" at bounding box center [545, 182] width 46 height 18
type input "19.95"
click at [553, 184] on input "19.95" at bounding box center [545, 182] width 46 height 18
click at [552, 235] on input "23.95" at bounding box center [545, 234] width 46 height 18
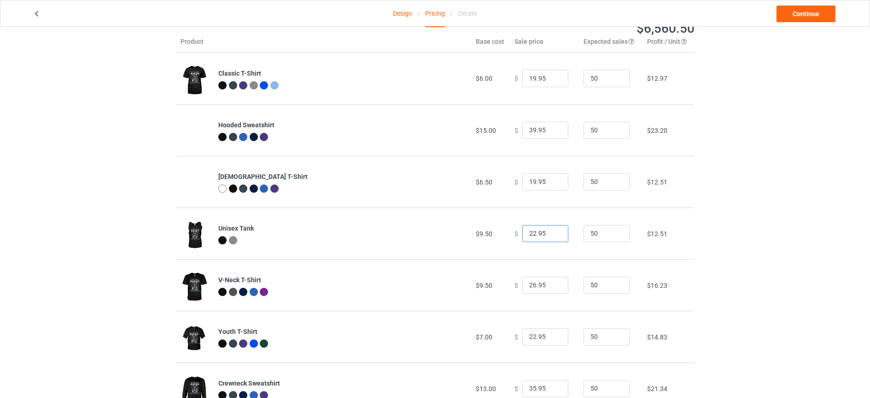
click at [552, 235] on input "22.95" at bounding box center [545, 234] width 46 height 18
click at [552, 235] on input "21.95" at bounding box center [545, 234] width 46 height 18
click at [552, 235] on input "20.95" at bounding box center [545, 234] width 46 height 18
type input "19.95"
click at [552, 235] on input "19.95" at bounding box center [545, 234] width 46 height 18
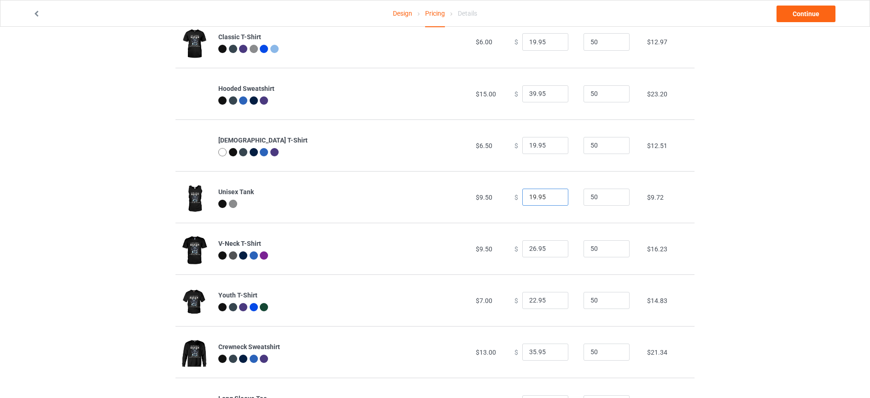
scroll to position [77, 0]
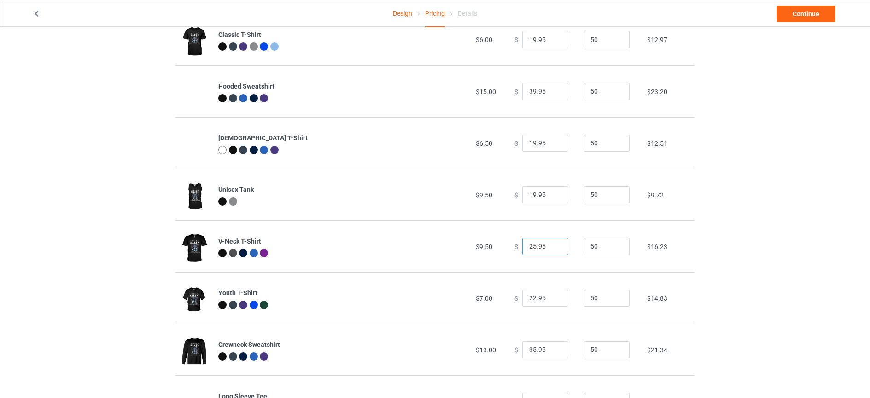
click at [552, 248] on input "25.95" at bounding box center [545, 247] width 46 height 18
click at [552, 248] on input "24.95" at bounding box center [545, 247] width 46 height 18
click at [552, 248] on input "23.95" at bounding box center [545, 247] width 46 height 18
click at [552, 248] on input "22.95" at bounding box center [545, 247] width 46 height 18
click at [552, 248] on input "21.95" at bounding box center [545, 247] width 46 height 18
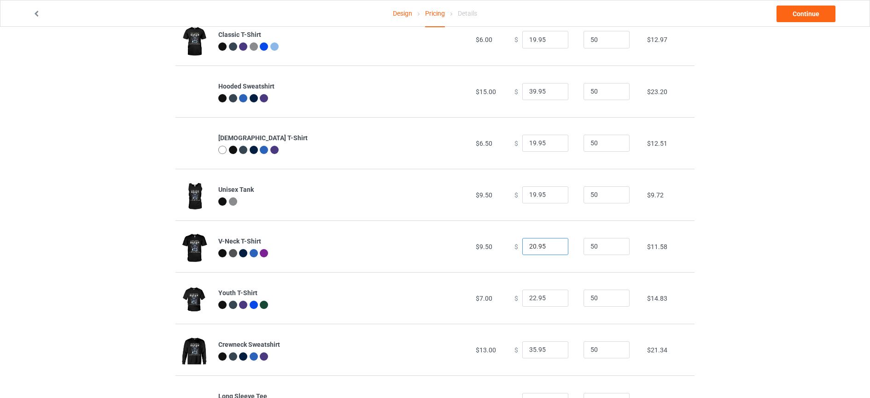
click at [552, 248] on input "20.95" at bounding box center [545, 247] width 46 height 18
type input "19.95"
click at [552, 248] on input "19.95" at bounding box center [545, 247] width 46 height 18
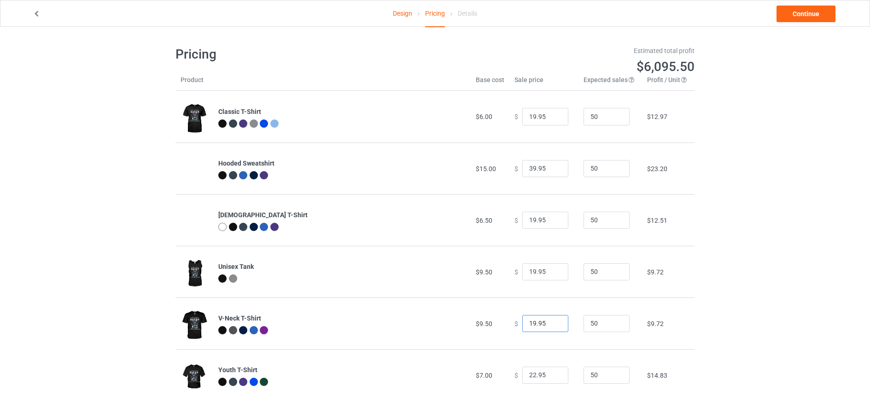
scroll to position [125, 0]
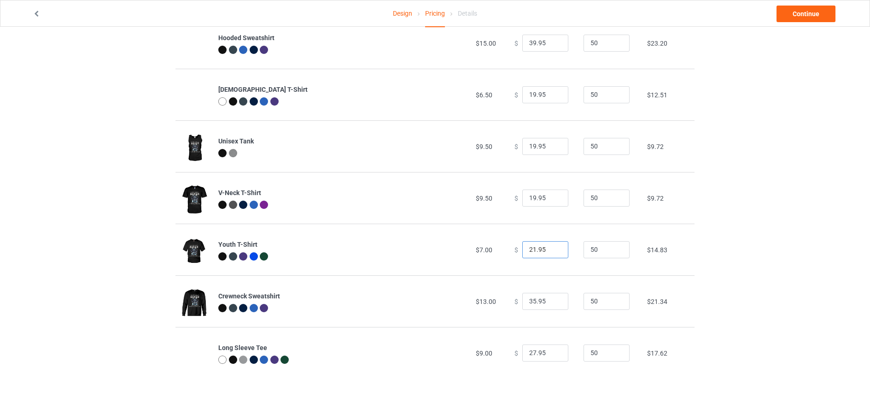
click at [553, 252] on input "21.95" at bounding box center [545, 250] width 46 height 18
click at [553, 252] on input "20.95" at bounding box center [545, 250] width 46 height 18
type input "19.95"
click at [553, 252] on input "19.95" at bounding box center [545, 250] width 46 height 18
click at [553, 303] on input "34.95" at bounding box center [545, 302] width 46 height 18
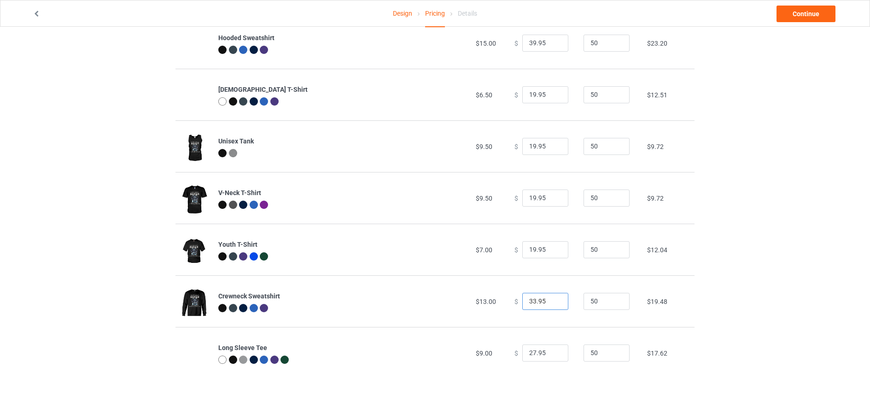
click at [553, 303] on input "33.95" at bounding box center [545, 302] width 46 height 18
click at [553, 303] on input "32.95" at bounding box center [545, 302] width 46 height 18
click at [553, 303] on input "31.95" at bounding box center [545, 302] width 46 height 18
click at [553, 303] on input "30.95" at bounding box center [545, 302] width 46 height 18
click at [553, 303] on input "29.95" at bounding box center [545, 302] width 46 height 18
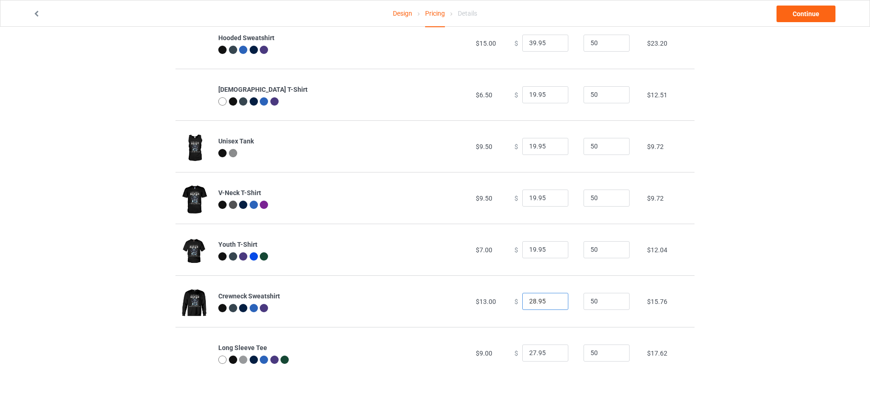
click at [553, 303] on input "28.95" at bounding box center [545, 302] width 46 height 18
click at [553, 303] on input "27.95" at bounding box center [545, 302] width 46 height 18
click at [553, 303] on input "26.95" at bounding box center [545, 302] width 46 height 18
type input "25.95"
click at [552, 303] on input "25.95" at bounding box center [545, 302] width 46 height 18
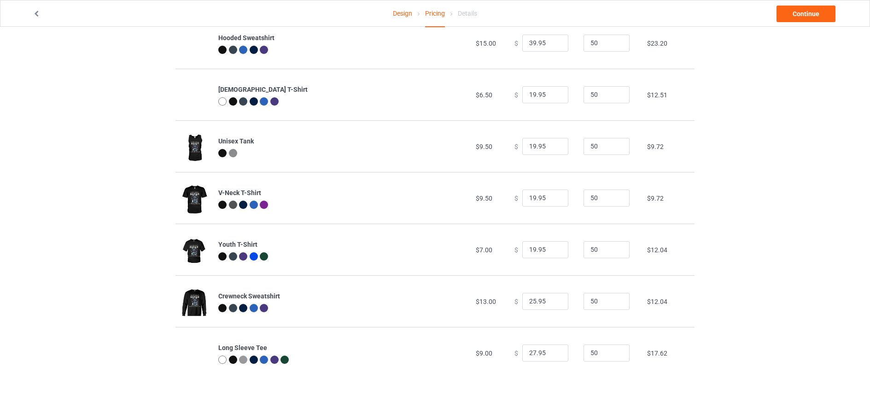
click at [235, 359] on div at bounding box center [233, 359] width 8 height 8
click at [403, 12] on link "Design" at bounding box center [402, 13] width 19 height 26
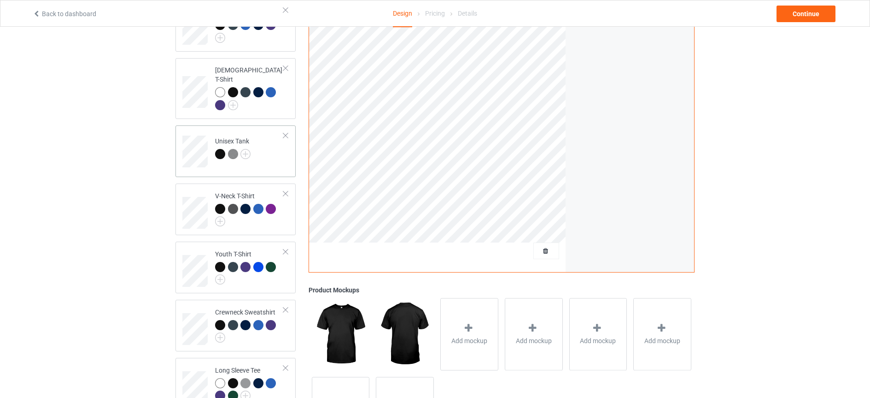
scroll to position [229, 0]
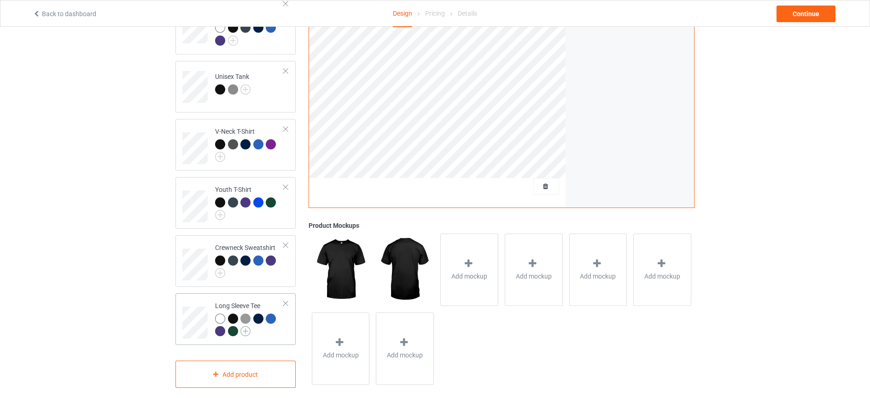
click at [243, 326] on img at bounding box center [246, 331] width 10 height 10
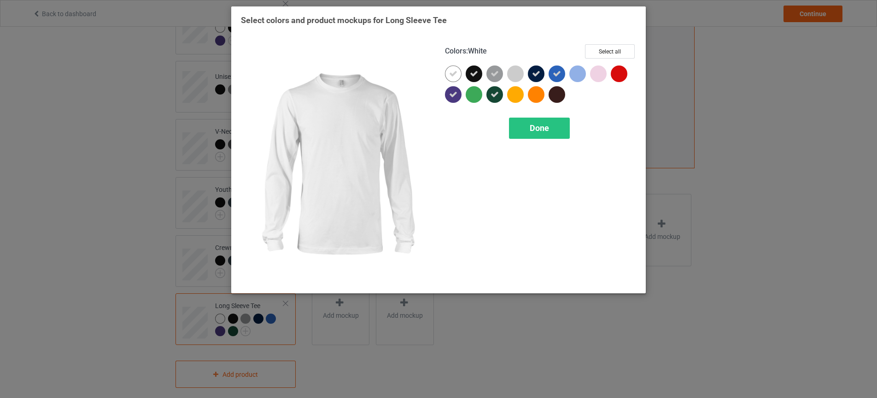
click at [453, 76] on icon at bounding box center [453, 74] width 8 height 8
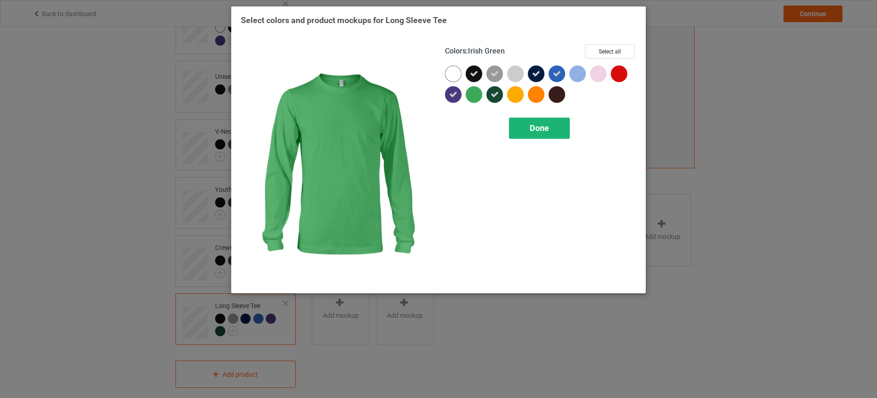
click at [532, 129] on span "Done" at bounding box center [539, 128] width 19 height 10
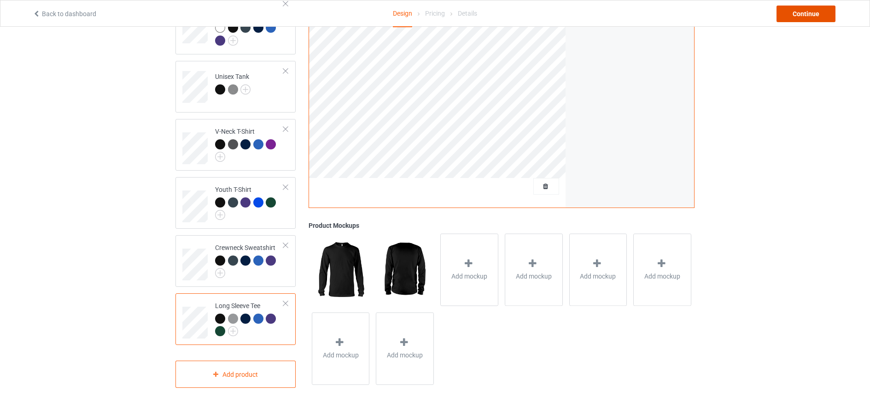
click at [808, 12] on div "Continue" at bounding box center [806, 14] width 59 height 17
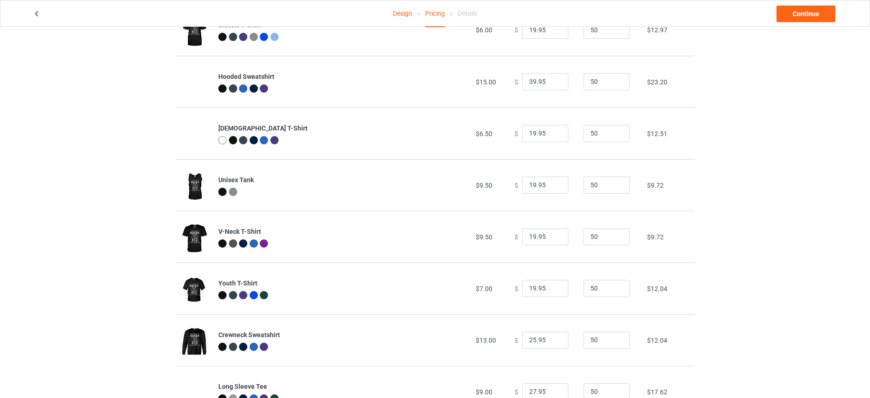
scroll to position [88, 0]
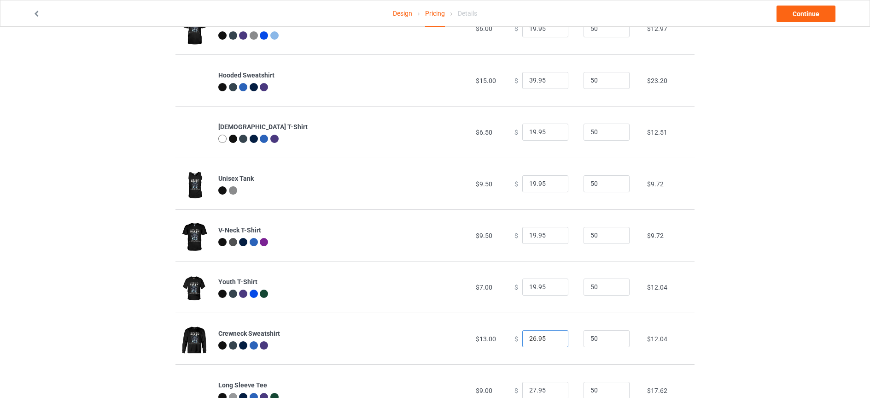
click at [554, 335] on input "26.95" at bounding box center [545, 339] width 46 height 18
type input "27.95"
click at [554, 335] on input "27.95" at bounding box center [545, 339] width 46 height 18
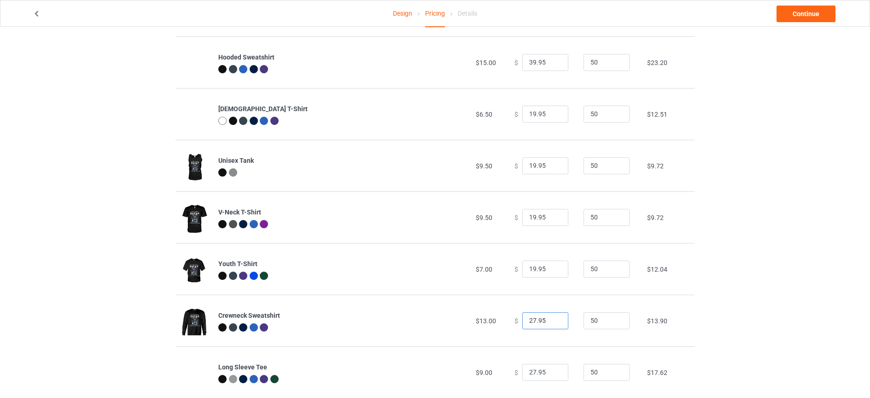
scroll to position [125, 0]
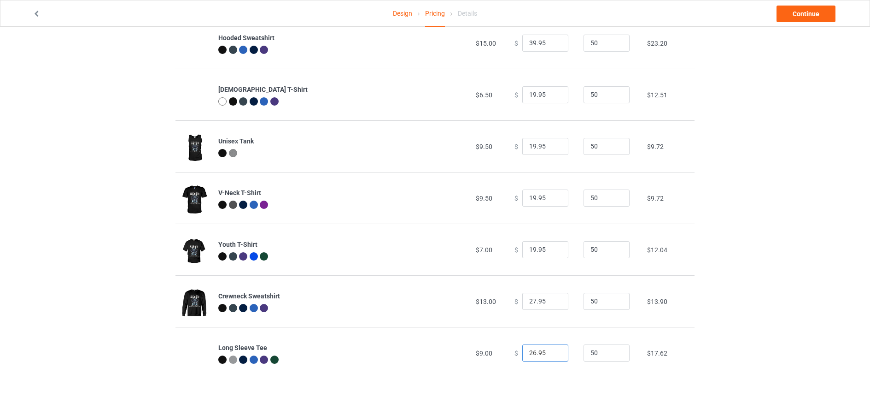
click at [555, 354] on input "26.95" at bounding box center [545, 353] width 46 height 18
click at [555, 354] on input "25.95" at bounding box center [545, 353] width 46 height 18
type input "24.95"
click at [555, 354] on input "24.95" at bounding box center [545, 353] width 46 height 18
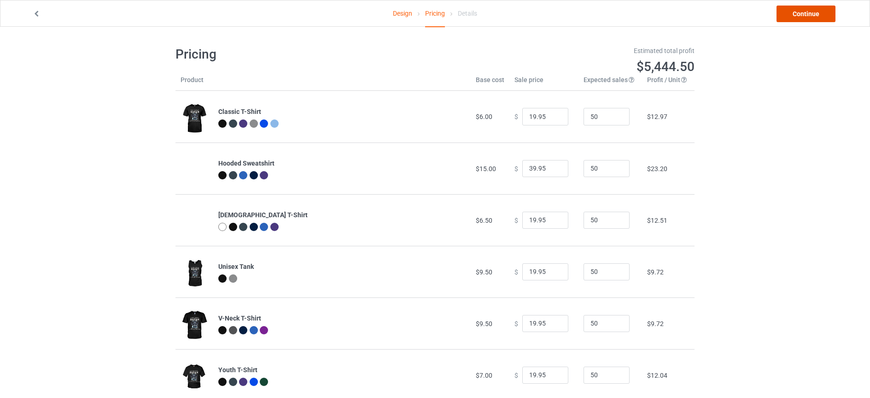
click at [797, 13] on link "Continue" at bounding box center [806, 14] width 59 height 17
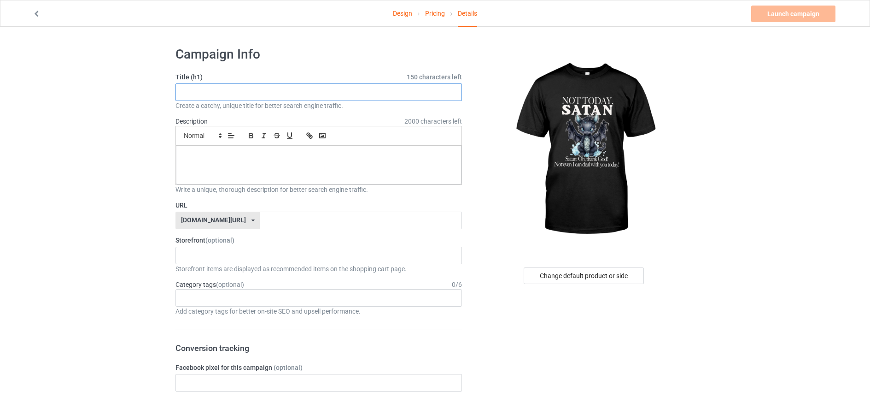
click at [245, 97] on input "text" at bounding box center [319, 92] width 287 height 18
type input "Not [DATE], [DEMOGRAPHIC_DATA]!"
click at [195, 150] on div at bounding box center [319, 165] width 286 height 39
click at [196, 152] on p "To enrich screen reader interactions, please activate Accessibility in Grammarl…" at bounding box center [318, 156] width 271 height 9
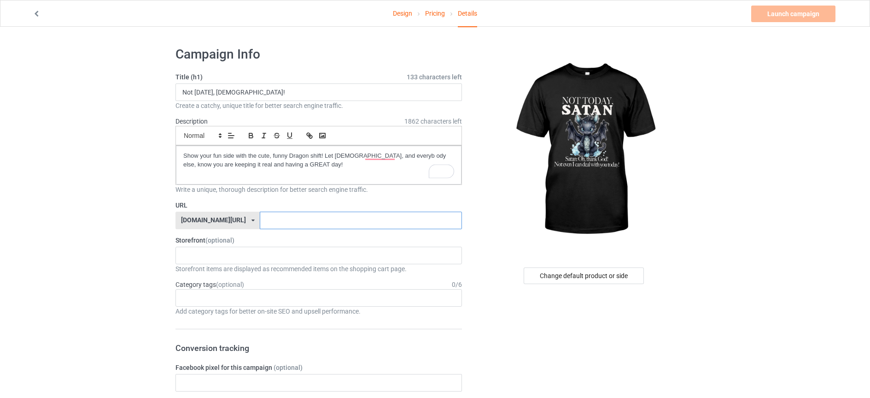
click at [261, 217] on input "text" at bounding box center [361, 220] width 202 height 18
click at [223, 218] on div "[DOMAIN_NAME][URL] [DOMAIN_NAME][URL] 587d0d41cee36fd012c64a69" at bounding box center [218, 220] width 84 height 18
click at [233, 256] on div "No result found" at bounding box center [319, 256] width 287 height 18
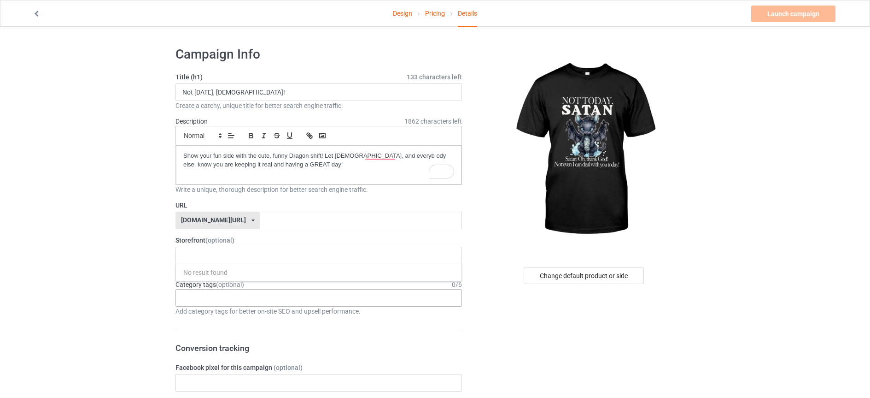
click at [235, 295] on div "Age > [DEMOGRAPHIC_DATA] > 1 Age > [DEMOGRAPHIC_DATA] Months > 1 Month Age > [D…" at bounding box center [319, 298] width 287 height 18
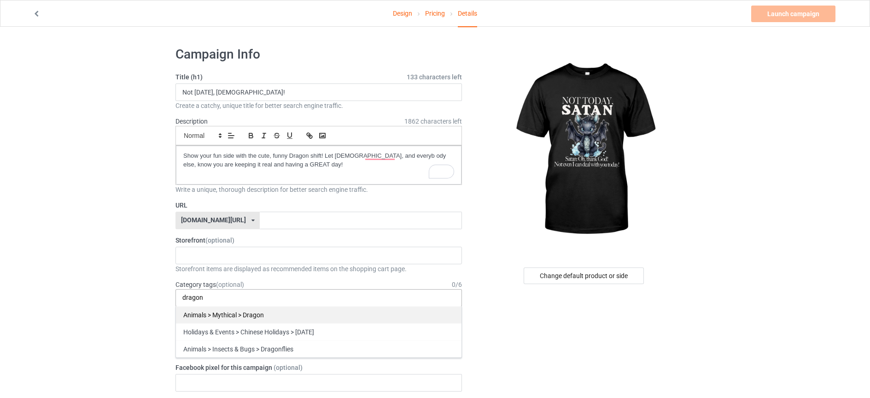
type input "dragon"
click at [253, 314] on div "Animals > Mythical > Dragon" at bounding box center [319, 314] width 286 height 17
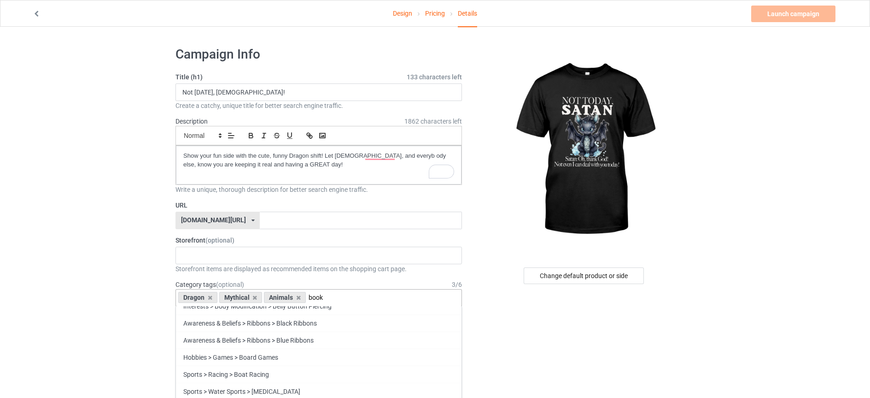
scroll to position [51, 0]
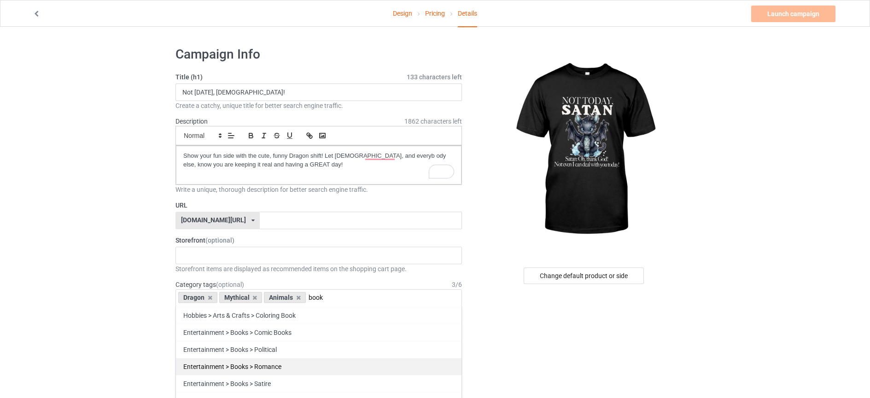
type input "book"
click at [280, 369] on div "Entertainment > Books > Romance" at bounding box center [319, 366] width 286 height 17
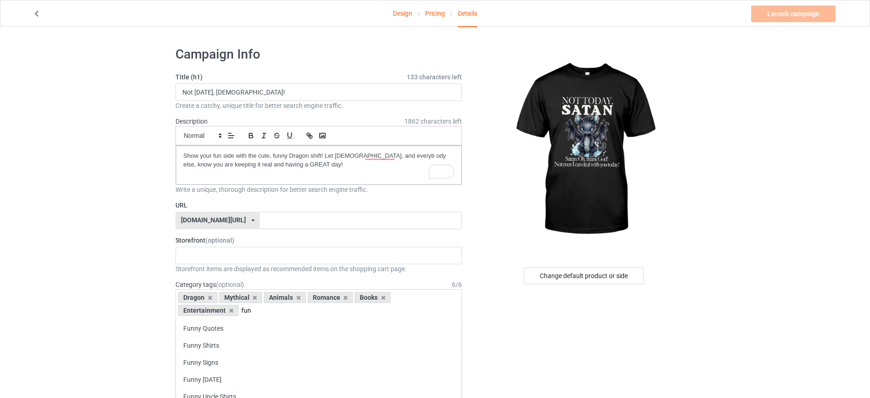
scroll to position [102, 0]
type input "fun"
click at [248, 329] on div "Funny Quotes" at bounding box center [319, 327] width 286 height 17
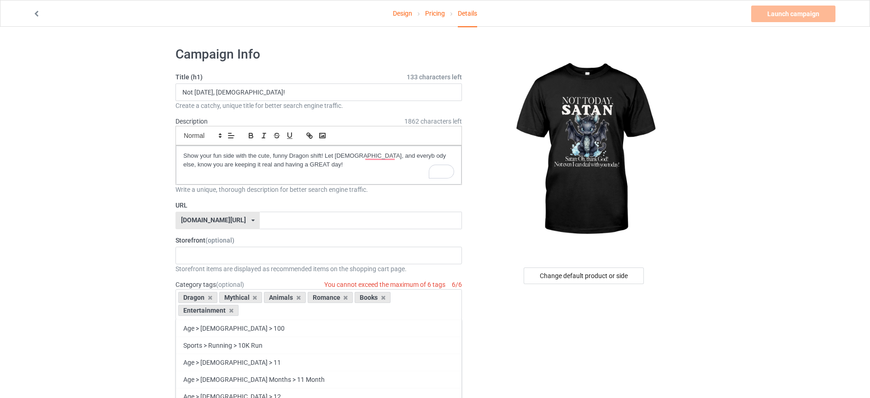
scroll to position [44289, 0]
click at [297, 296] on icon at bounding box center [298, 297] width 5 height 6
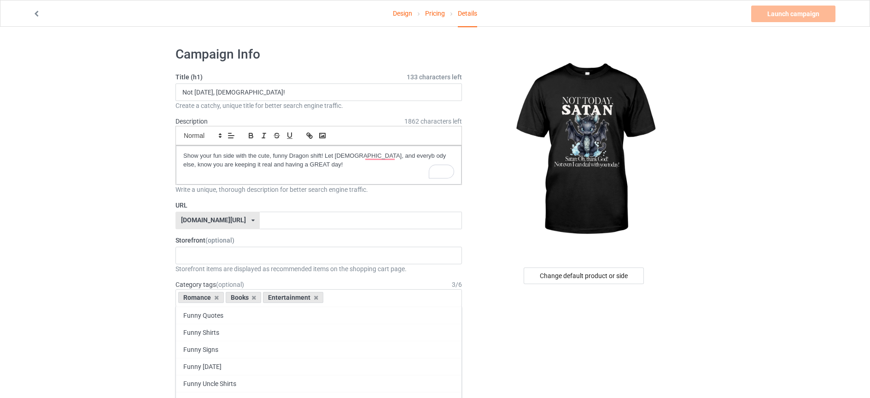
scroll to position [44341, 0]
click at [315, 295] on icon at bounding box center [316, 297] width 5 height 6
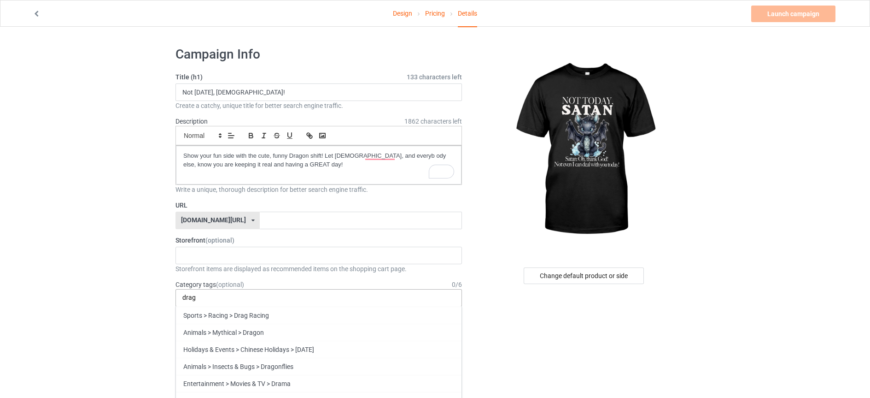
scroll to position [0, 0]
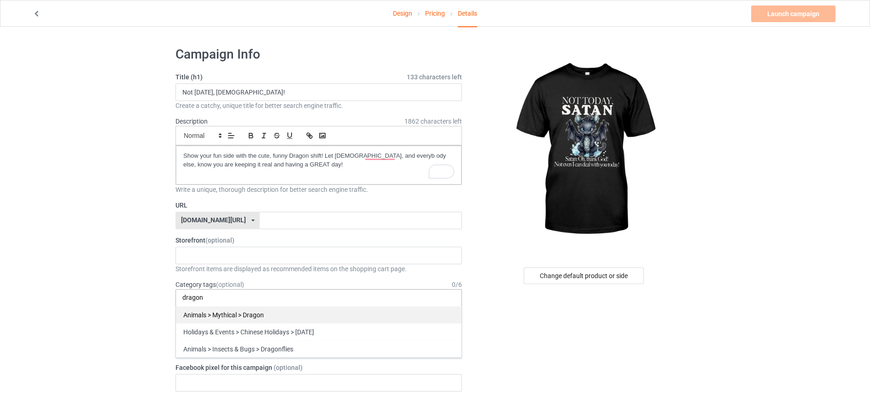
type input "dragon"
click at [260, 316] on div "Animals > Mythical > Dragon" at bounding box center [319, 314] width 286 height 17
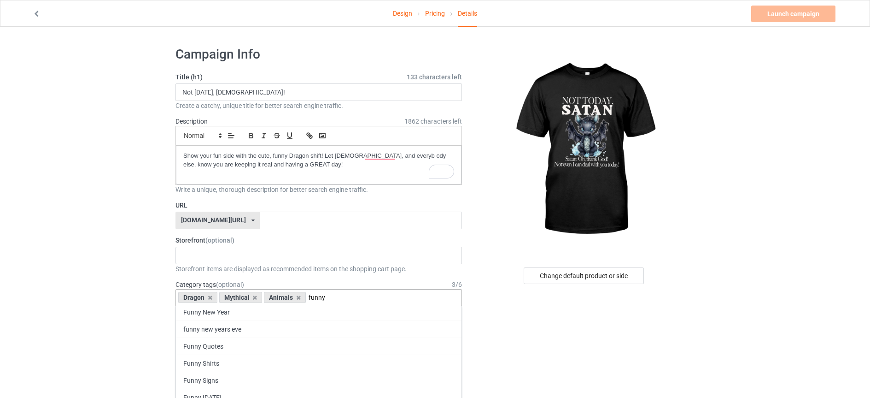
scroll to position [59, 0]
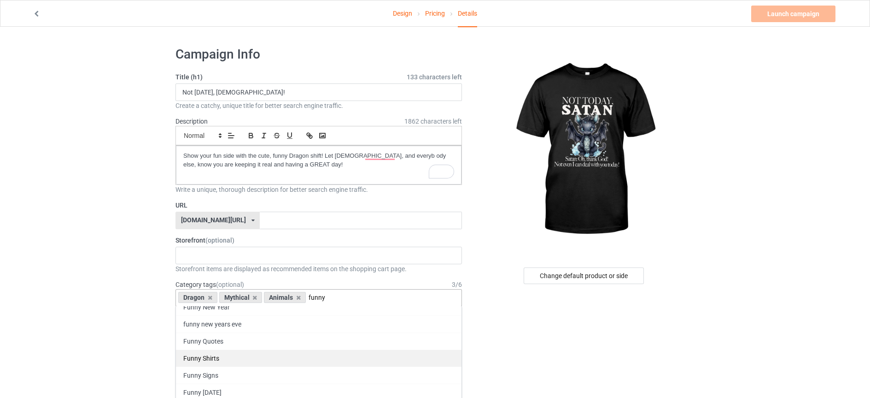
type input "funny"
click at [248, 354] on div "Funny Shirts" at bounding box center [319, 357] width 286 height 17
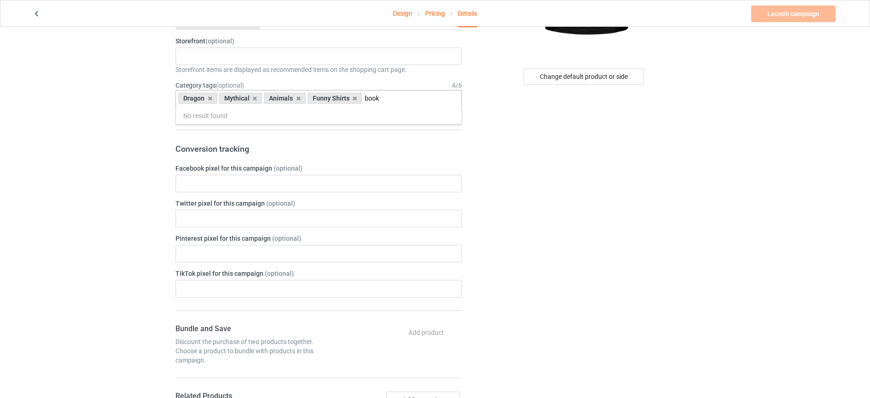
scroll to position [0, 0]
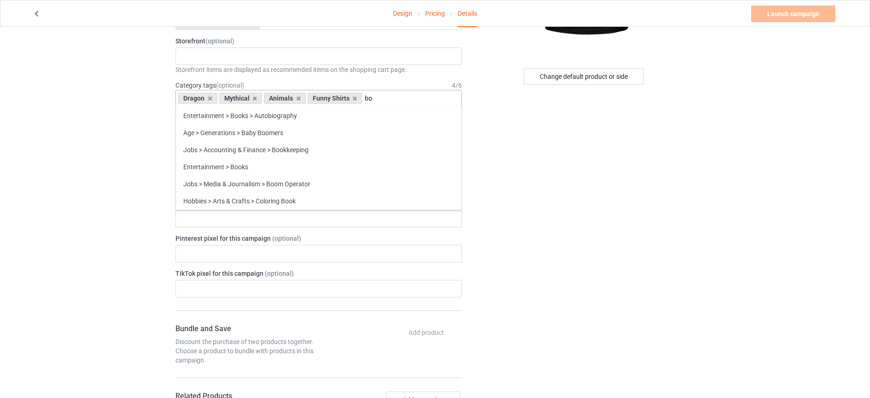
type input "b"
click at [599, 160] on div "Change default product or side" at bounding box center [585, 305] width 233 height 929
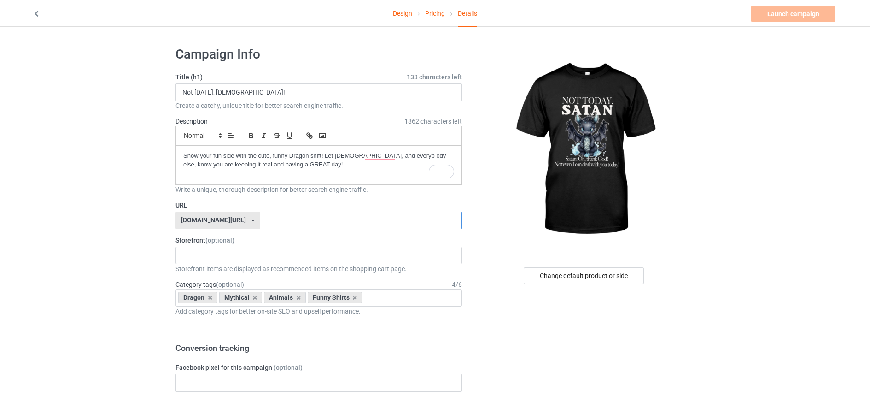
click at [288, 222] on input "text" at bounding box center [361, 220] width 202 height 18
click at [385, 154] on p "Show your fun side with the cute, funny Dragon shift! Let [DEMOGRAPHIC_DATA], a…" at bounding box center [318, 160] width 271 height 17
click at [260, 218] on input "text" at bounding box center [361, 220] width 202 height 18
type input "C"
type input "N"
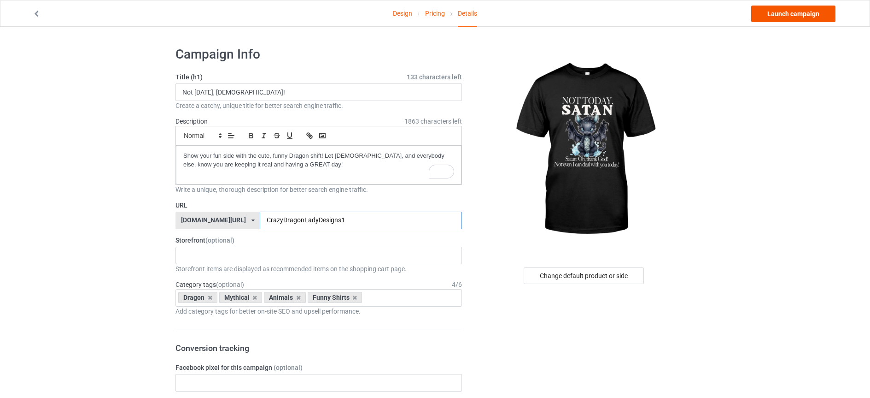
type input "CrazyDragonLadyDesigns1"
click at [812, 11] on link "Launch campaign" at bounding box center [793, 14] width 84 height 17
